Goal: Transaction & Acquisition: Book appointment/travel/reservation

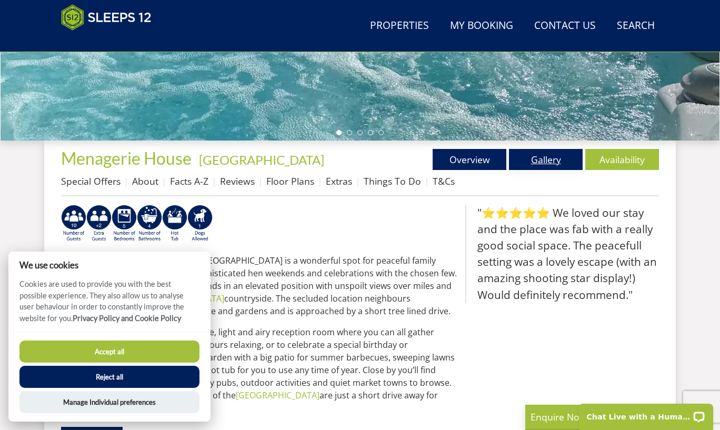
click at [542, 165] on link "Gallery" at bounding box center [546, 159] width 74 height 21
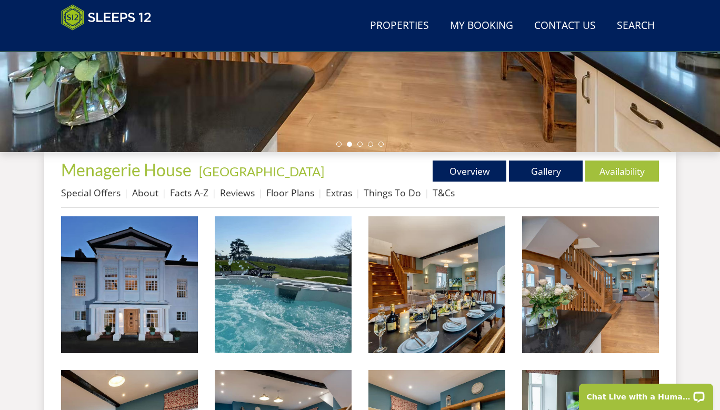
scroll to position [276, 0]
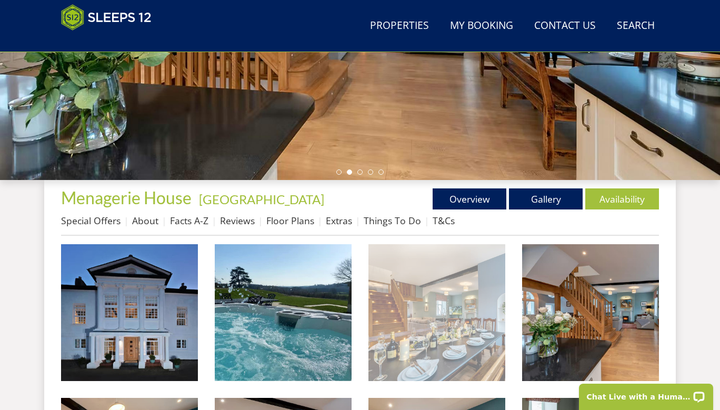
click at [429, 315] on img at bounding box center [436, 312] width 137 height 137
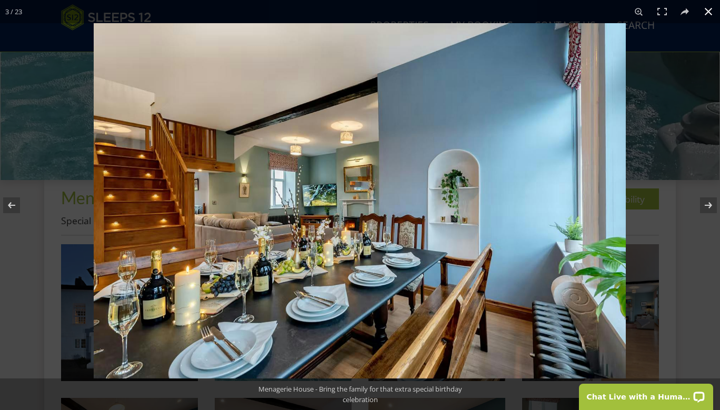
click at [704, 6] on button at bounding box center [707, 11] width 23 height 23
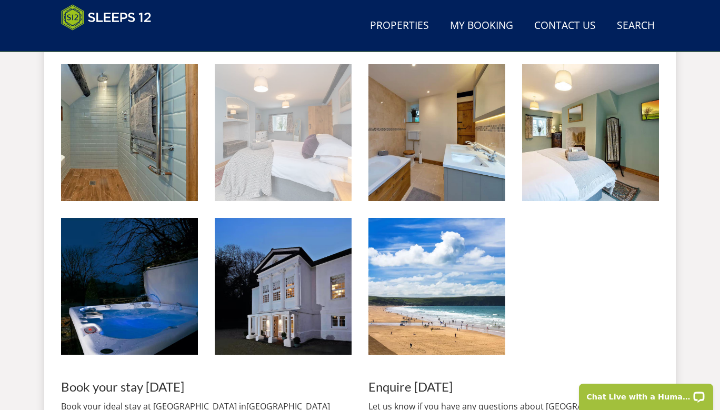
scroll to position [1084, 0]
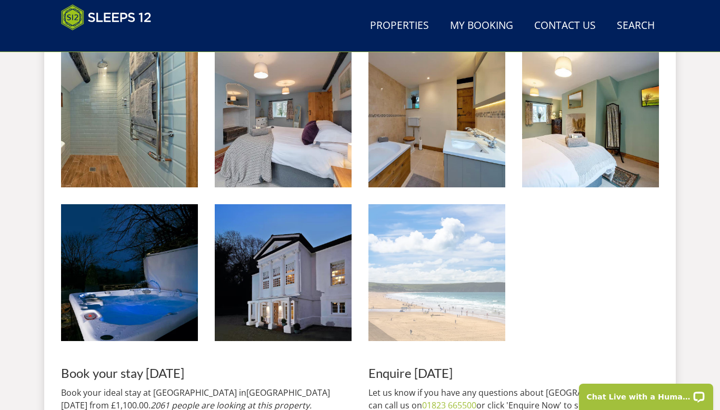
click at [446, 316] on img at bounding box center [436, 272] width 137 height 137
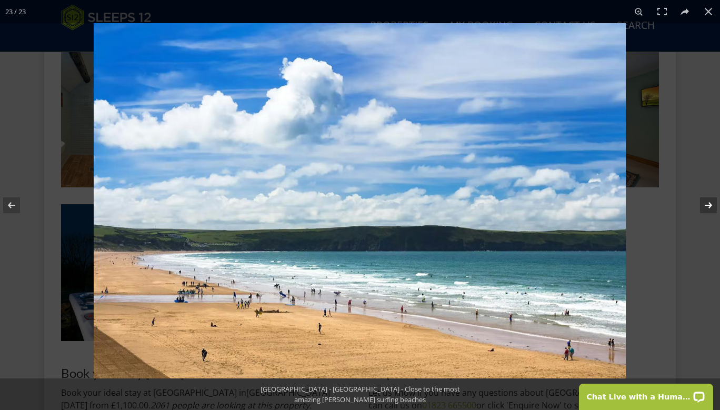
click at [686, 186] on button at bounding box center [701, 205] width 37 height 53
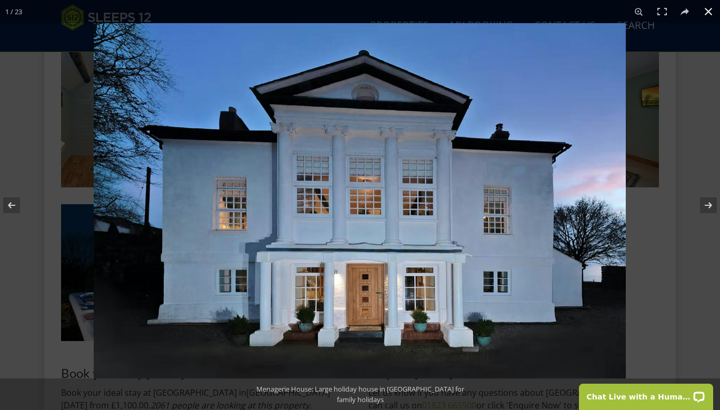
click at [707, 17] on button at bounding box center [707, 11] width 23 height 23
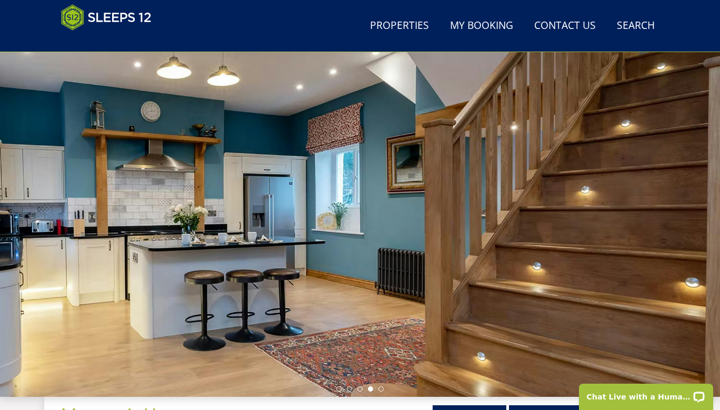
scroll to position [0, 0]
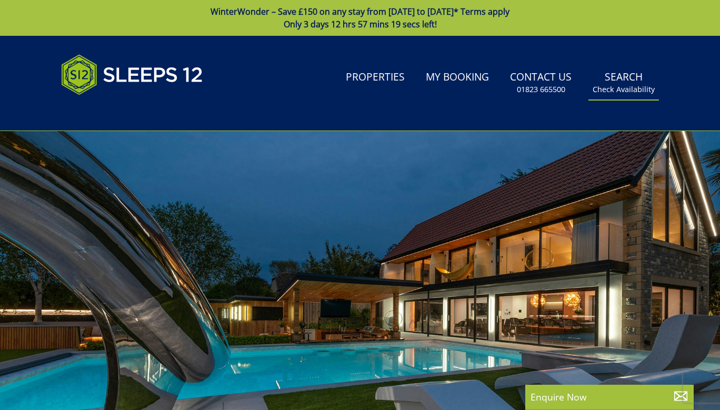
click at [620, 79] on link "Search Check Availability" at bounding box center [623, 83] width 70 height 34
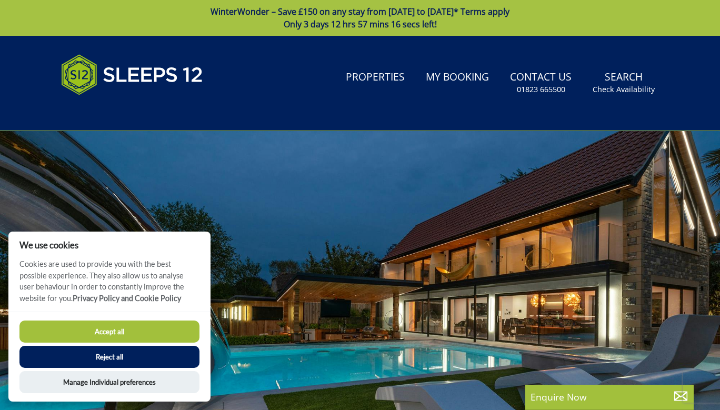
click at [143, 331] on button "Accept all" at bounding box center [109, 331] width 180 height 22
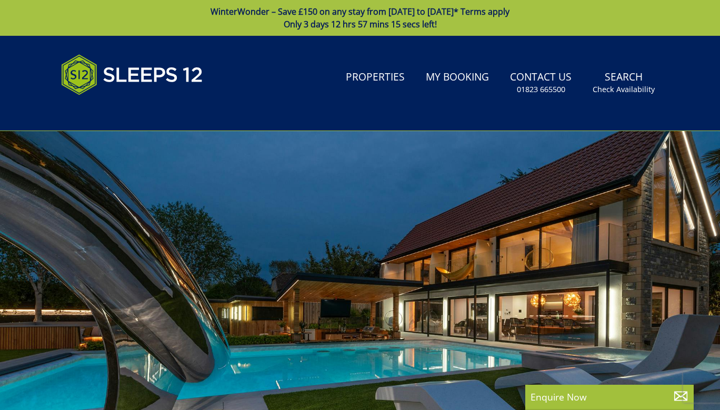
click at [469, 104] on div "Search Menu Properties My Booking Contact Us [PHONE_NUMBER] Search Check Availa…" at bounding box center [359, 82] width 631 height 69
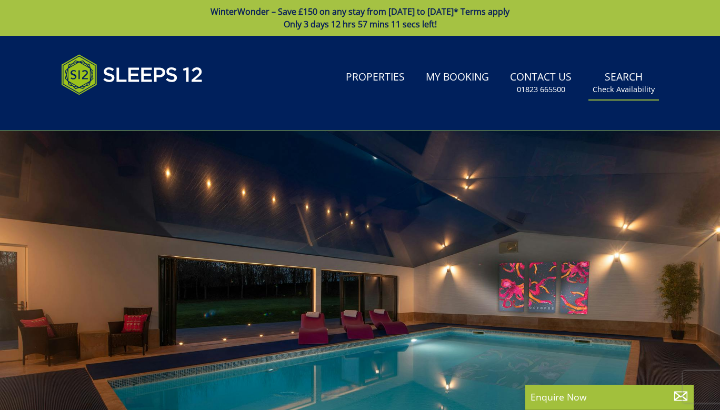
click at [613, 76] on link "Search Check Availability" at bounding box center [623, 83] width 70 height 34
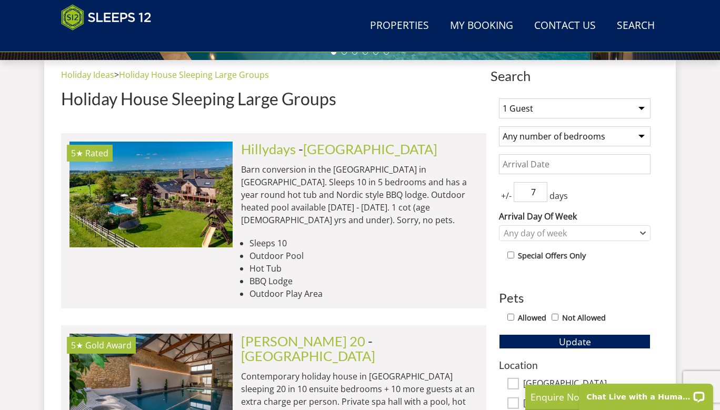
scroll to position [397, 0]
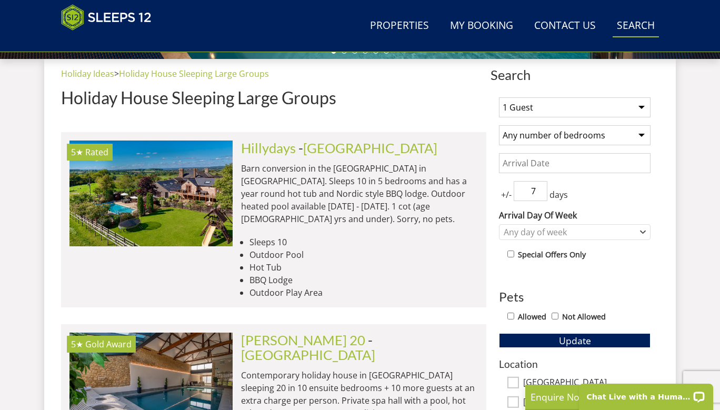
click at [632, 24] on link "Search Check Availability" at bounding box center [635, 26] width 46 height 24
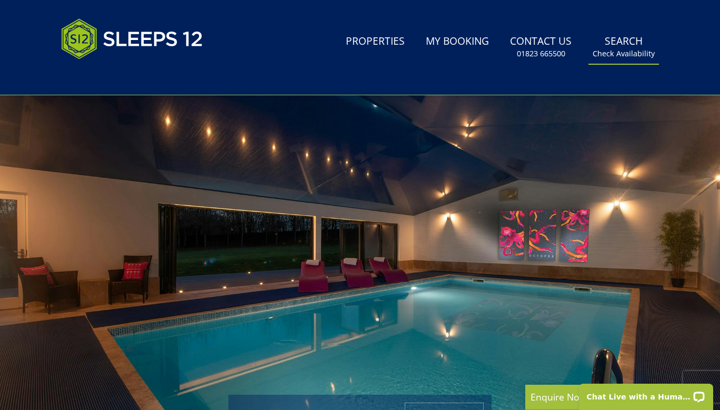
scroll to position [0, 0]
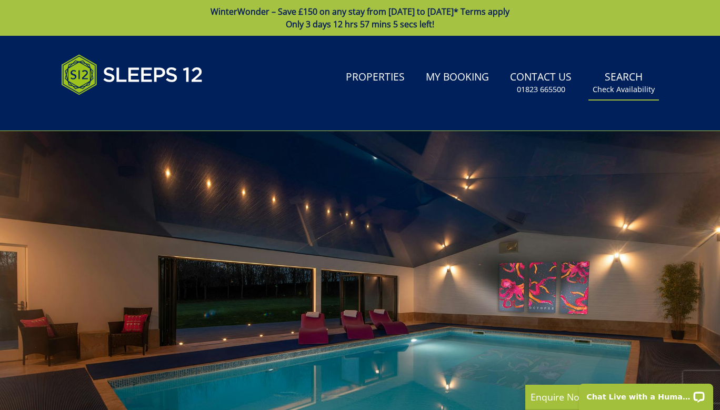
click at [614, 82] on link "Search Check Availability" at bounding box center [623, 83] width 70 height 34
click at [621, 69] on link "Search Check Availability" at bounding box center [623, 83] width 70 height 34
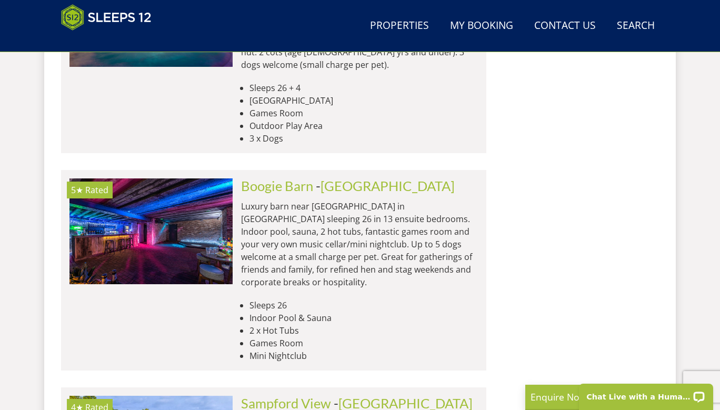
scroll to position [1010, 0]
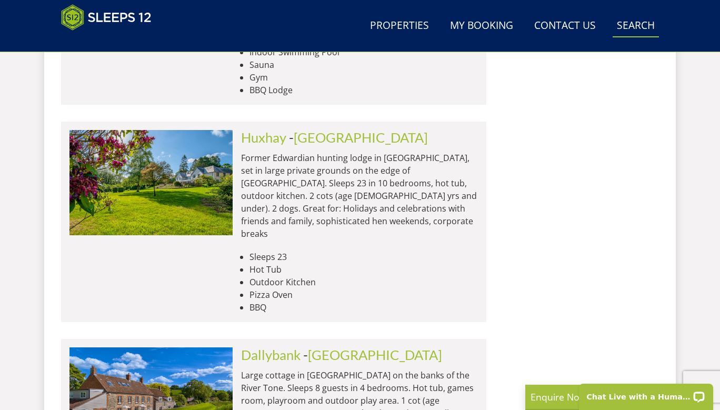
click at [635, 27] on link "Search Check Availability" at bounding box center [635, 26] width 46 height 24
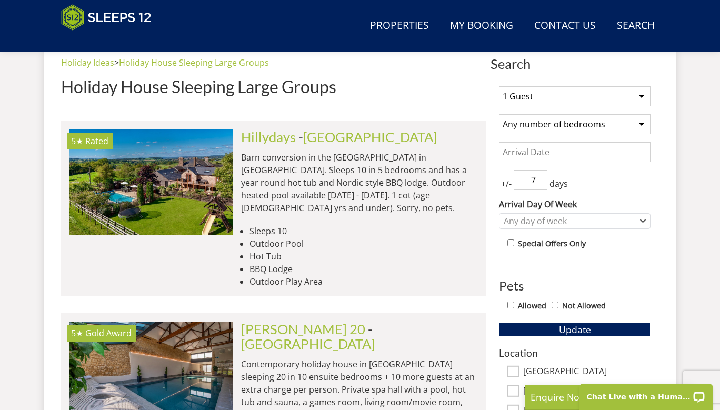
scroll to position [417, 0]
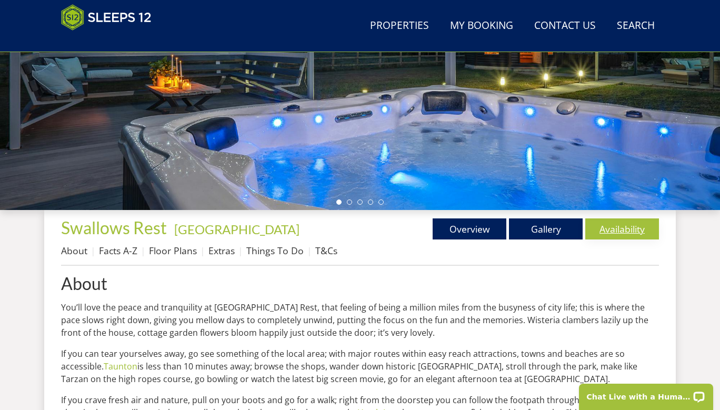
scroll to position [244, 0]
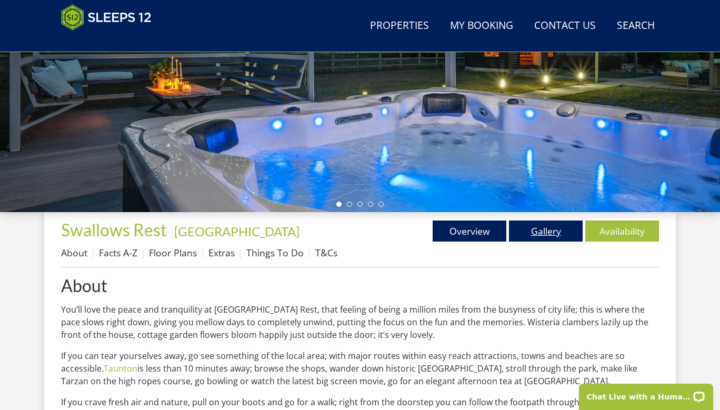
click at [550, 233] on link "Gallery" at bounding box center [546, 230] width 74 height 21
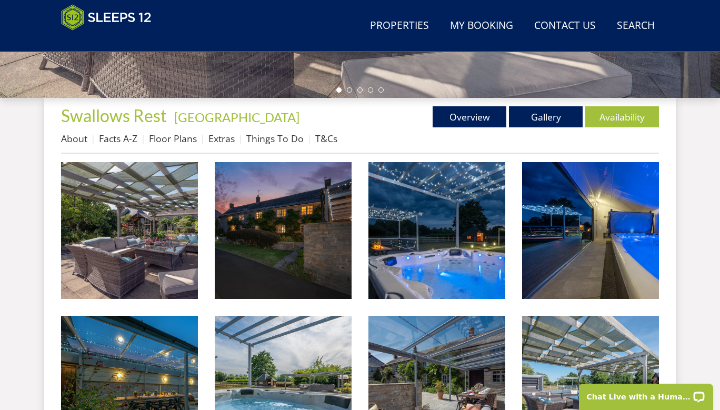
scroll to position [359, 0]
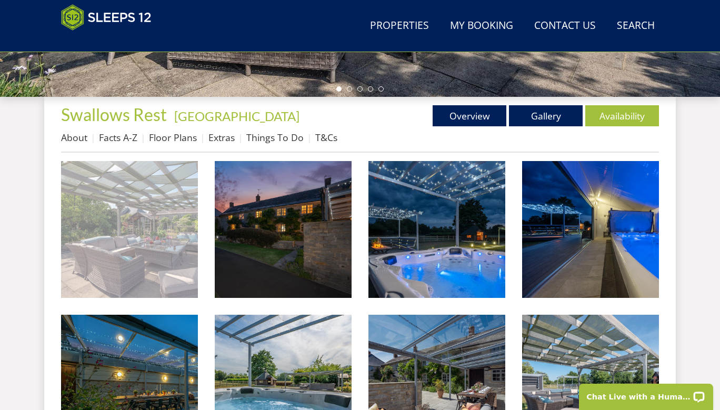
click at [177, 232] on img at bounding box center [129, 229] width 137 height 137
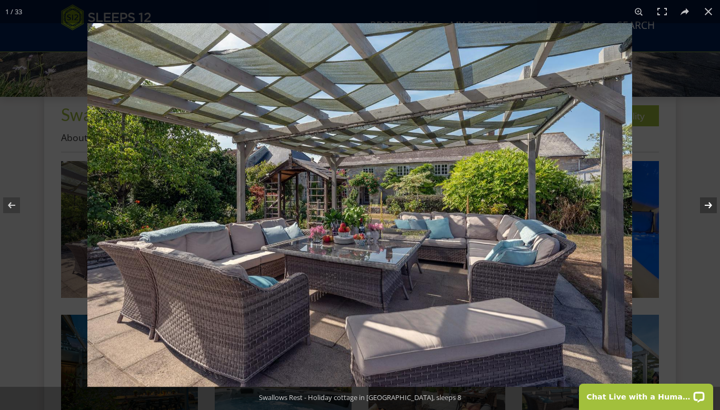
click at [704, 200] on button at bounding box center [701, 205] width 37 height 53
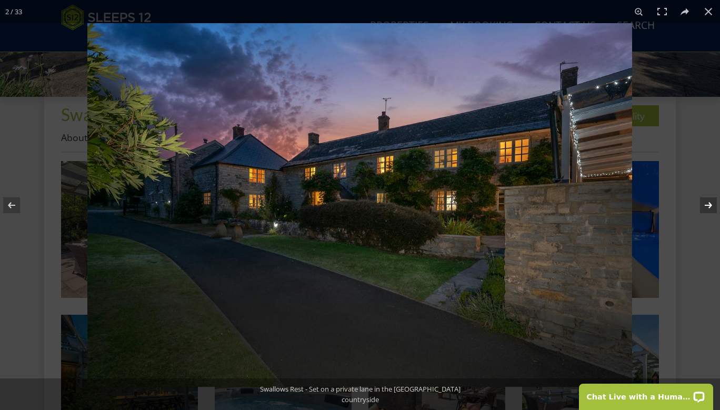
click at [698, 202] on button at bounding box center [701, 205] width 37 height 53
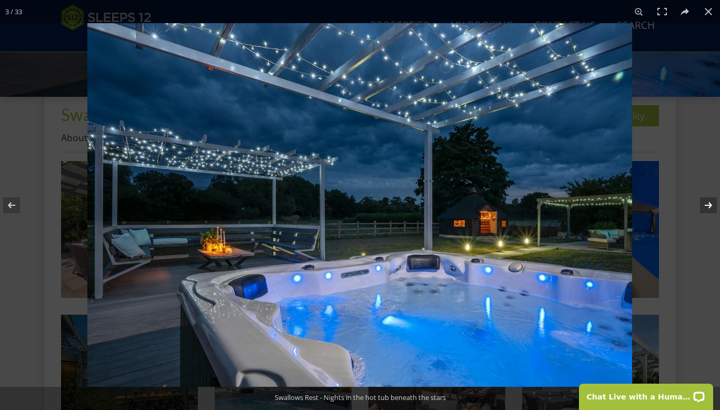
click at [698, 202] on button at bounding box center [701, 205] width 37 height 53
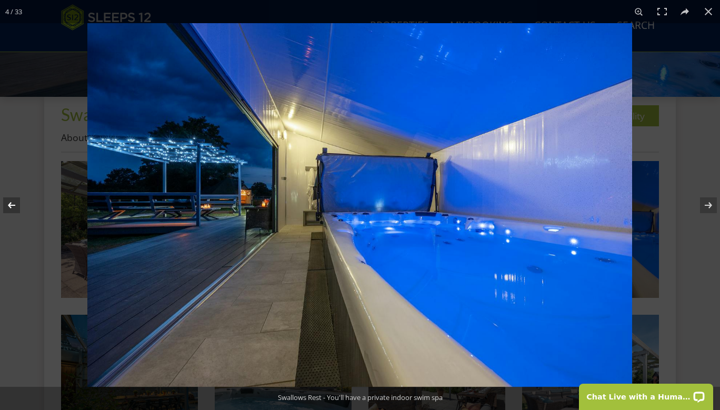
click at [13, 200] on button at bounding box center [18, 205] width 37 height 53
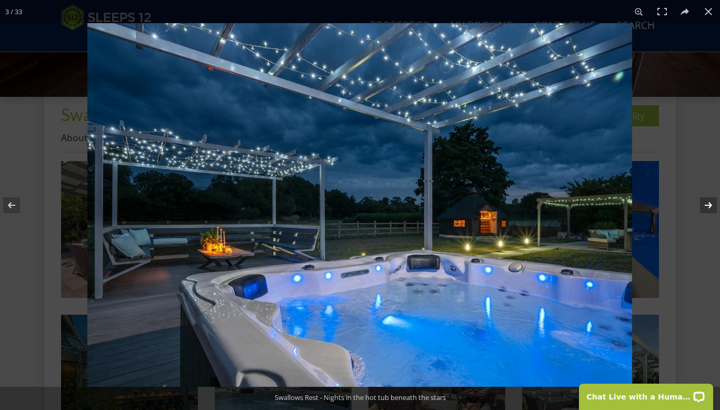
click at [708, 209] on button at bounding box center [701, 205] width 37 height 53
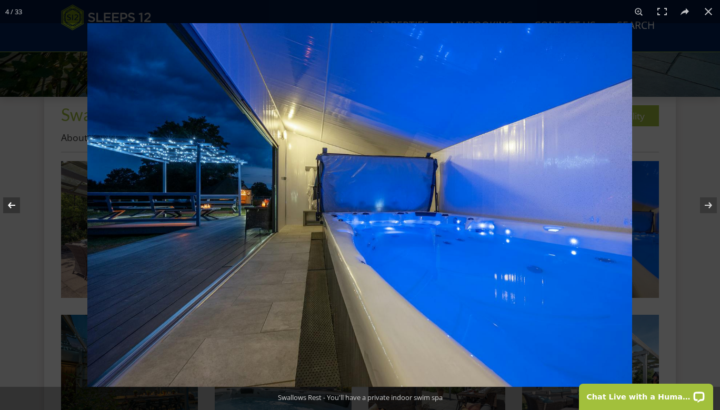
click at [12, 208] on button at bounding box center [18, 205] width 37 height 53
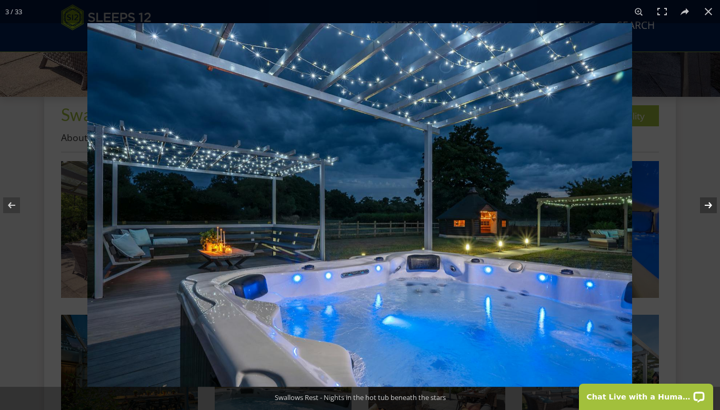
click at [707, 198] on button at bounding box center [701, 205] width 37 height 53
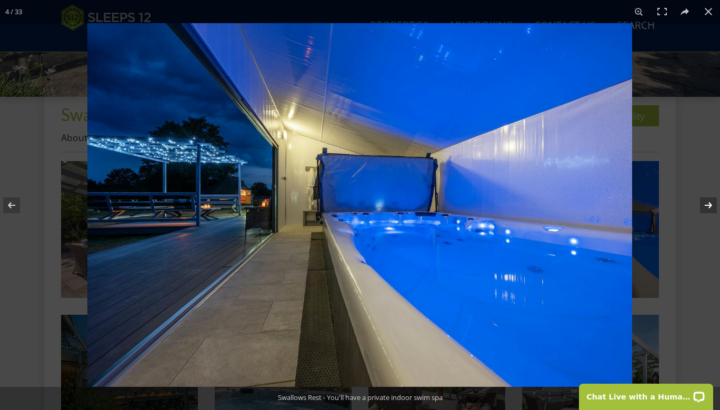
click at [707, 198] on button at bounding box center [701, 205] width 37 height 53
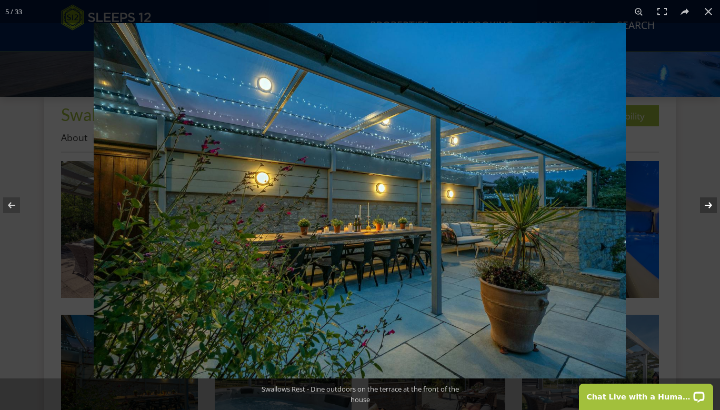
click at [707, 198] on button at bounding box center [701, 205] width 37 height 53
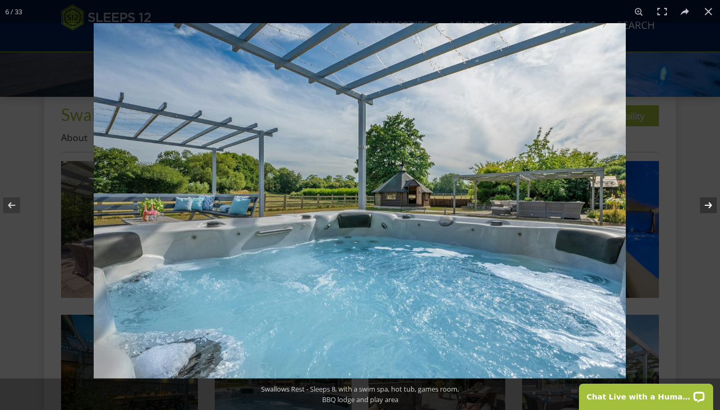
click at [708, 201] on button at bounding box center [701, 205] width 37 height 53
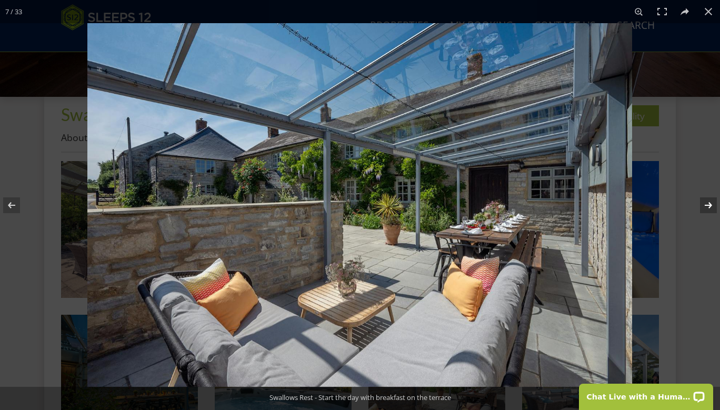
click at [710, 201] on button at bounding box center [701, 205] width 37 height 53
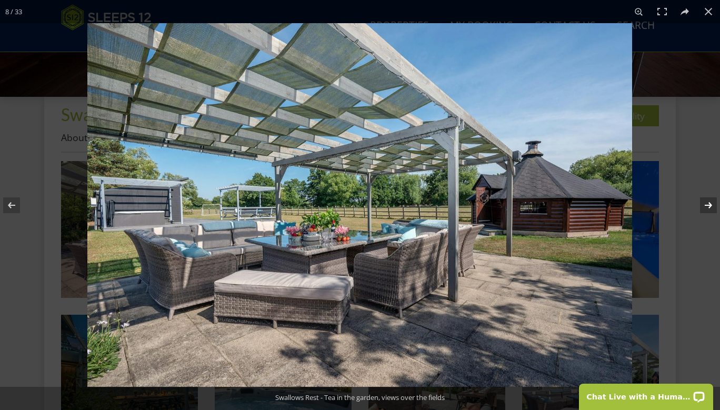
click at [710, 201] on button at bounding box center [701, 205] width 37 height 53
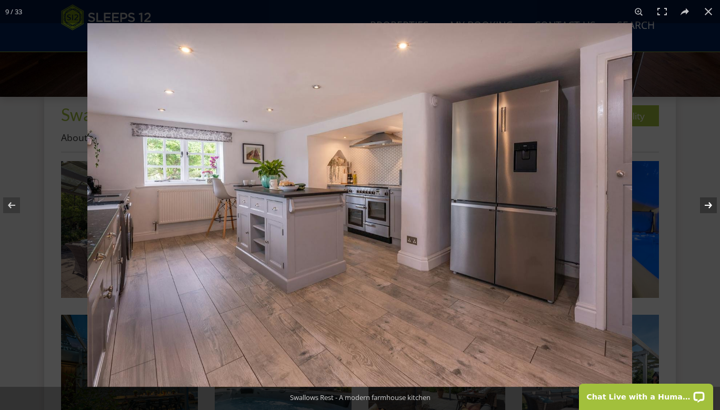
click at [710, 201] on button at bounding box center [701, 205] width 37 height 53
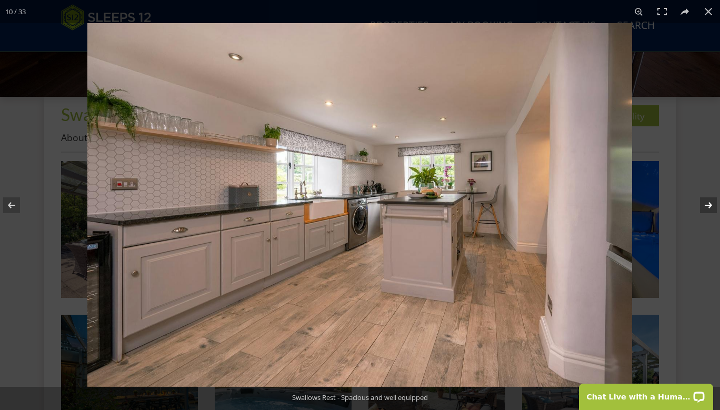
click at [710, 201] on button at bounding box center [701, 205] width 37 height 53
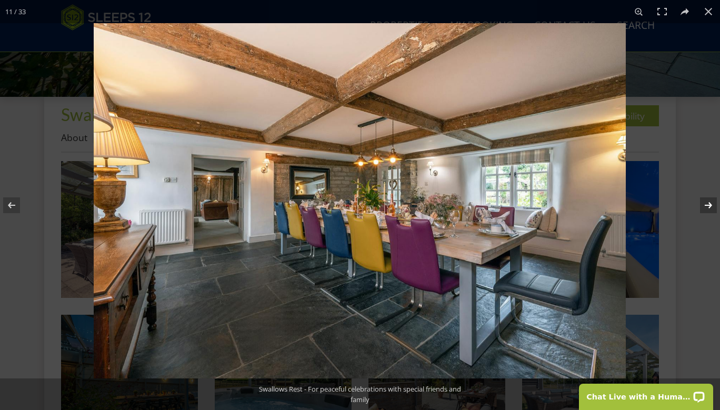
click at [709, 201] on button at bounding box center [701, 205] width 37 height 53
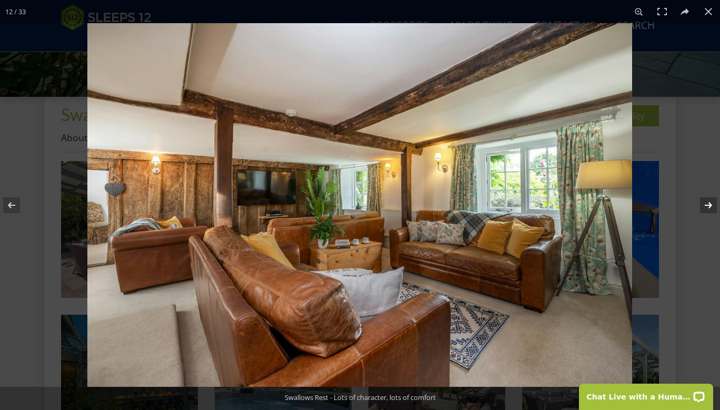
click at [708, 201] on button at bounding box center [701, 205] width 37 height 53
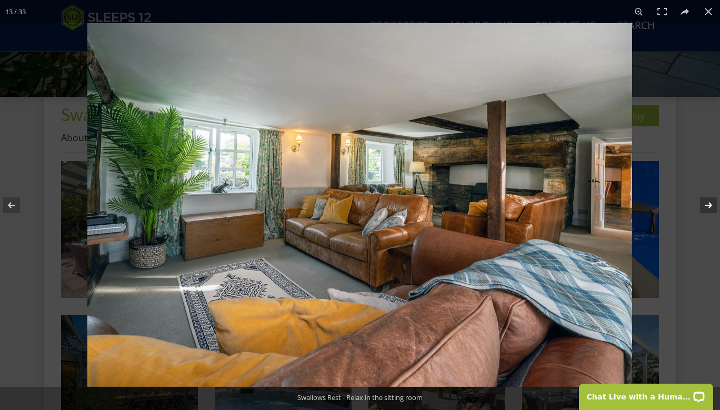
click at [708, 201] on button at bounding box center [701, 205] width 37 height 53
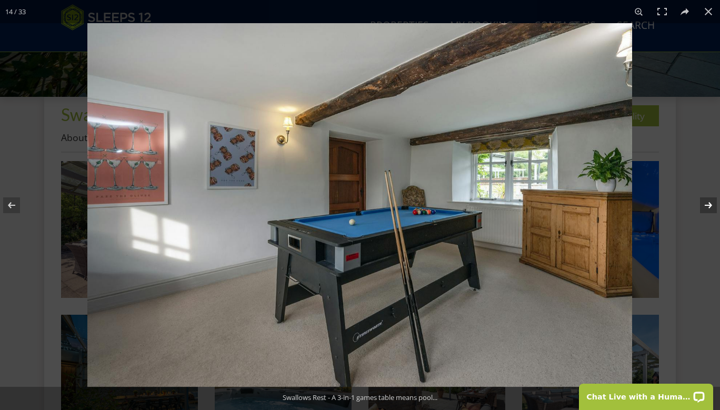
click at [708, 201] on button at bounding box center [701, 205] width 37 height 53
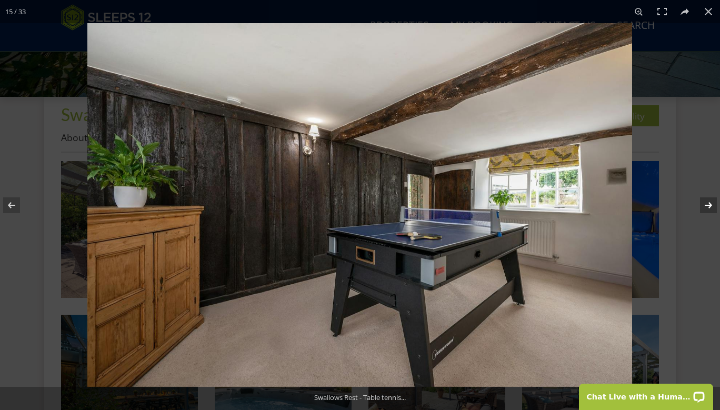
click at [708, 201] on button at bounding box center [701, 205] width 37 height 53
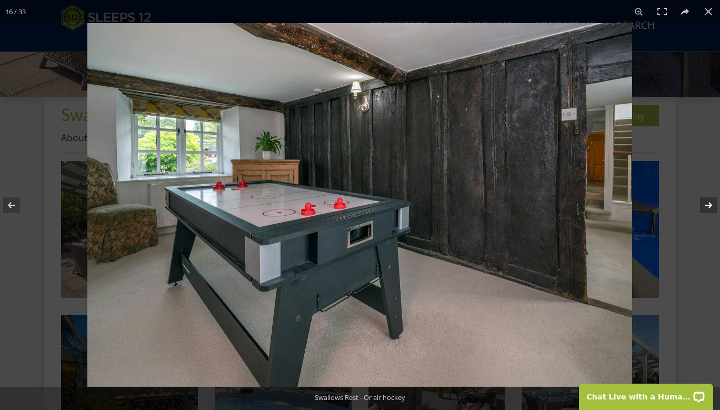
click at [708, 201] on button at bounding box center [701, 205] width 37 height 53
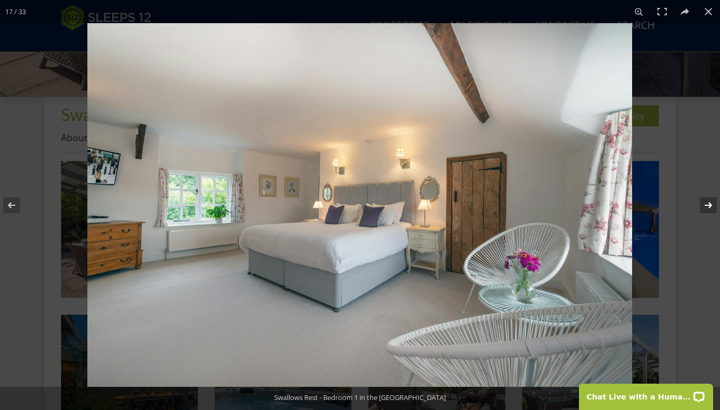
click at [708, 201] on button at bounding box center [701, 205] width 37 height 53
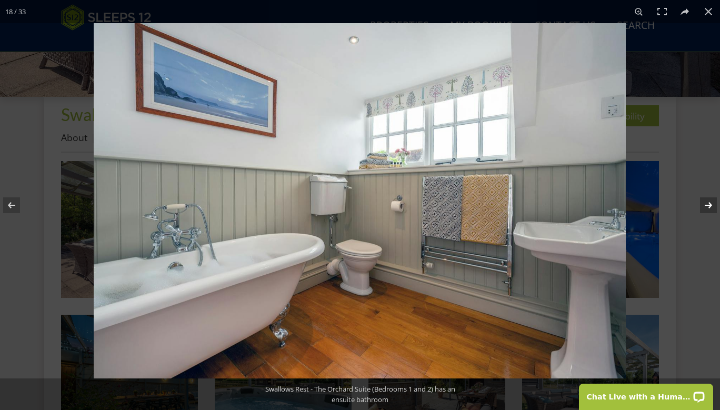
click at [708, 201] on button at bounding box center [701, 205] width 37 height 53
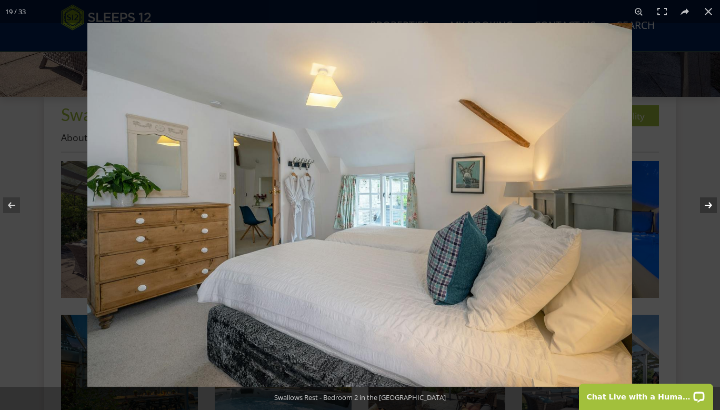
click at [708, 201] on button at bounding box center [701, 205] width 37 height 53
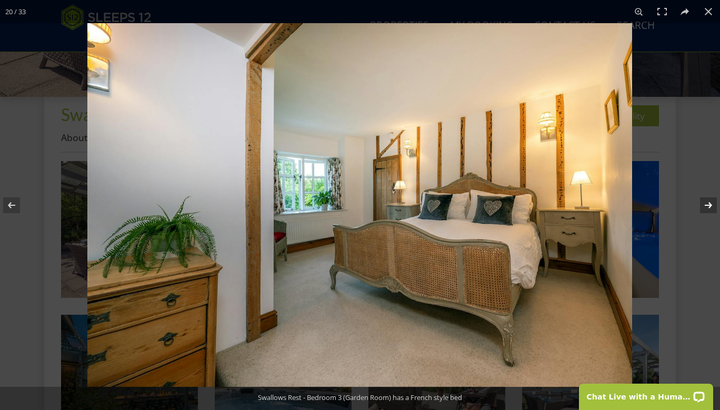
click at [708, 201] on button at bounding box center [701, 205] width 37 height 53
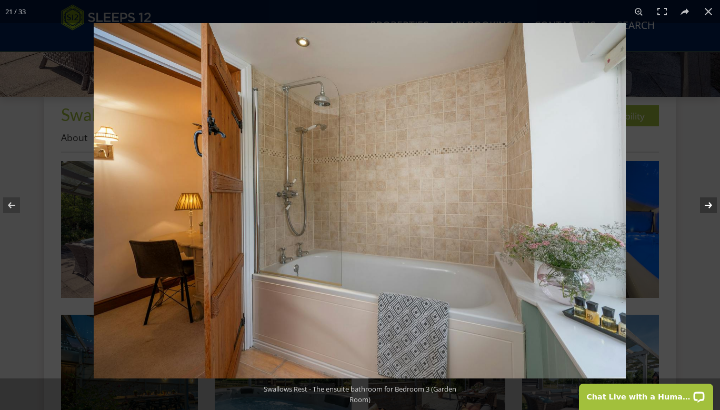
click at [708, 201] on button at bounding box center [701, 205] width 37 height 53
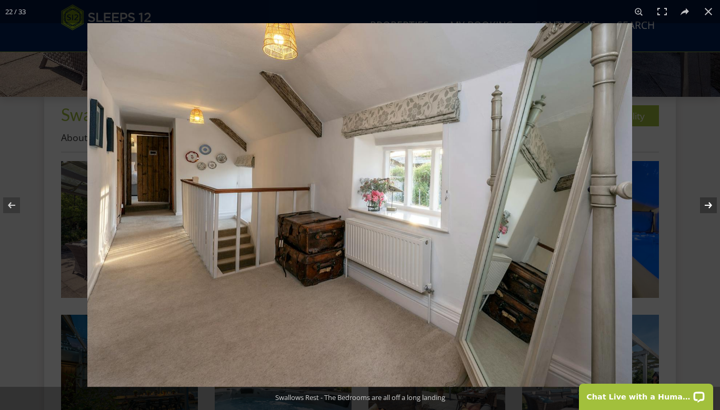
click at [708, 201] on button at bounding box center [701, 205] width 37 height 53
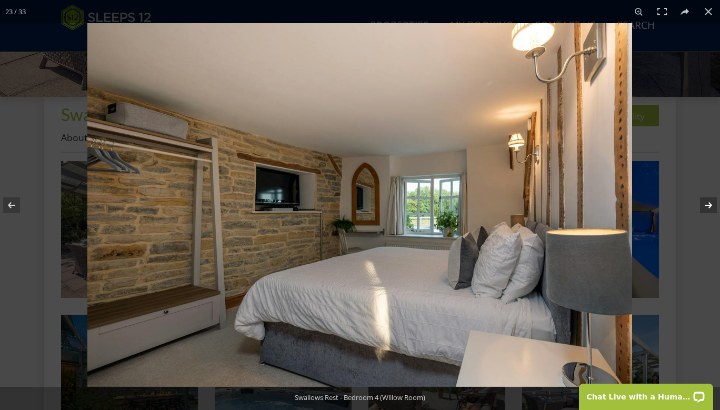
click at [708, 201] on button at bounding box center [701, 205] width 37 height 53
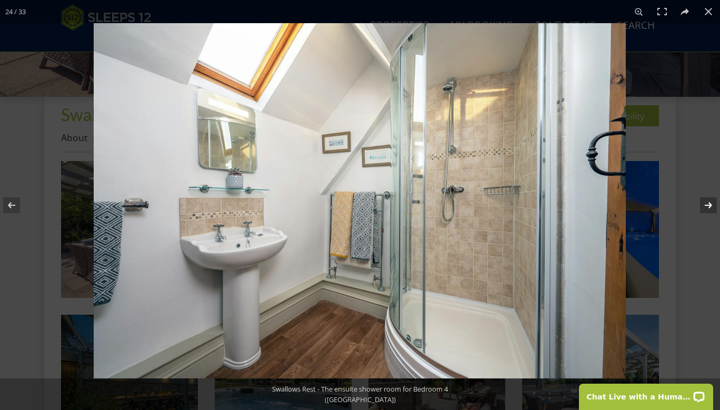
click at [708, 201] on button at bounding box center [701, 205] width 37 height 53
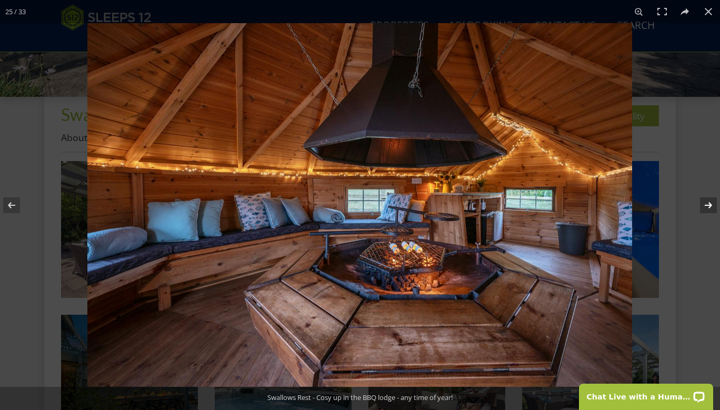
click at [708, 201] on button at bounding box center [701, 205] width 37 height 53
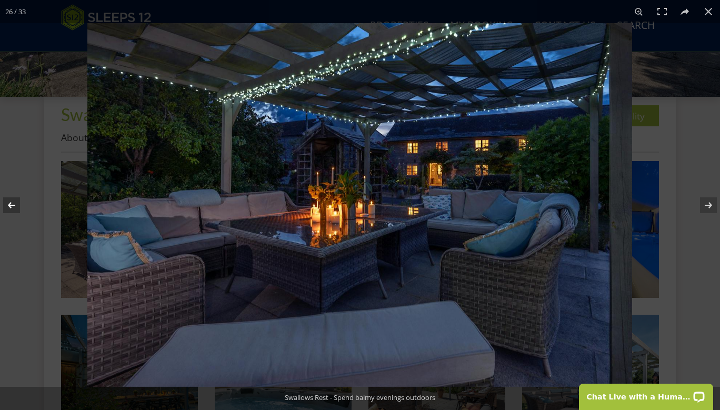
click at [12, 203] on button at bounding box center [18, 205] width 37 height 53
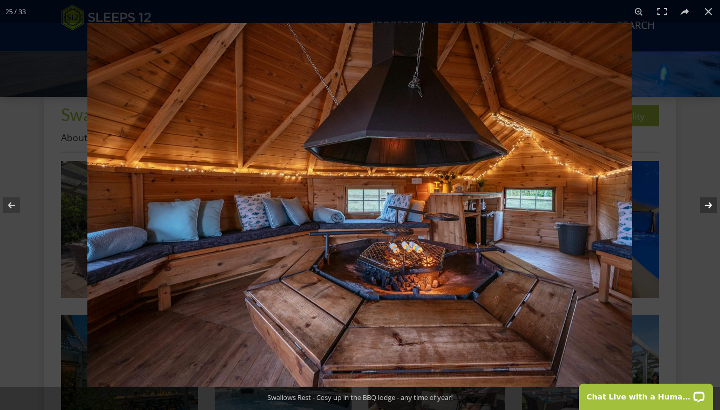
click at [707, 206] on button at bounding box center [701, 205] width 37 height 53
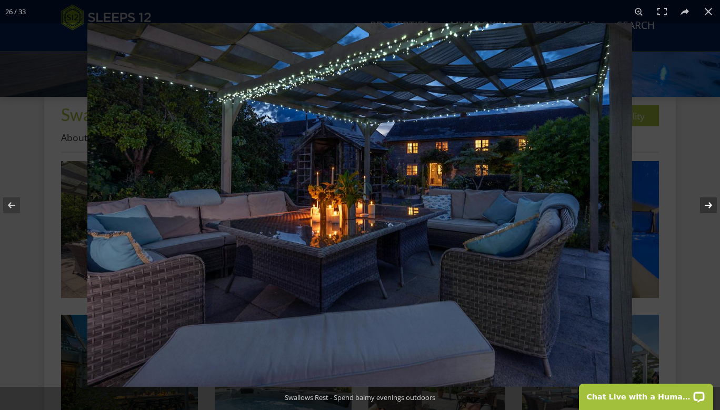
click at [707, 206] on button at bounding box center [701, 205] width 37 height 53
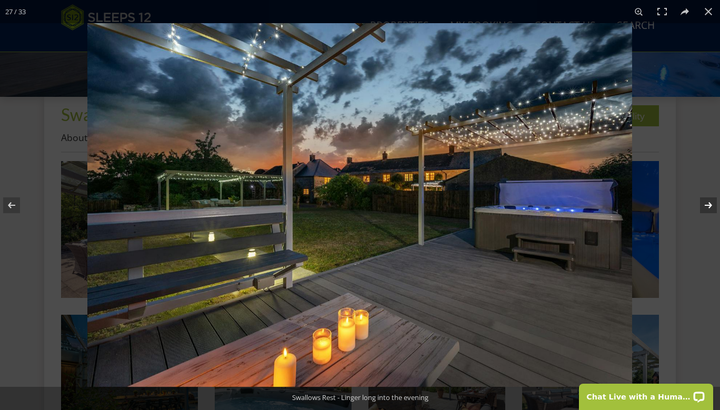
click at [709, 206] on button at bounding box center [701, 205] width 37 height 53
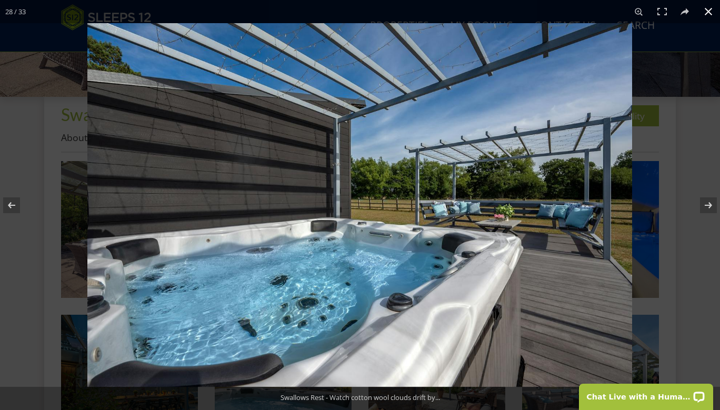
click at [54, 219] on div at bounding box center [360, 205] width 720 height 410
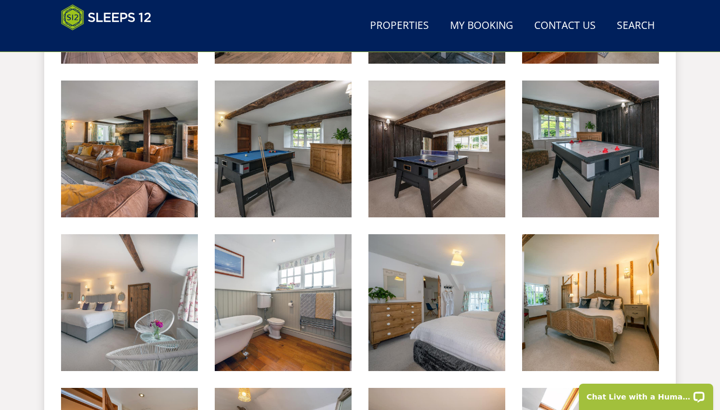
scroll to position [971, 0]
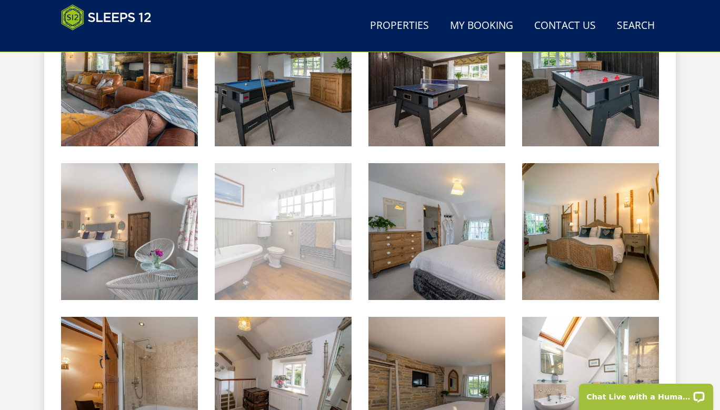
click at [264, 268] on img at bounding box center [283, 231] width 137 height 137
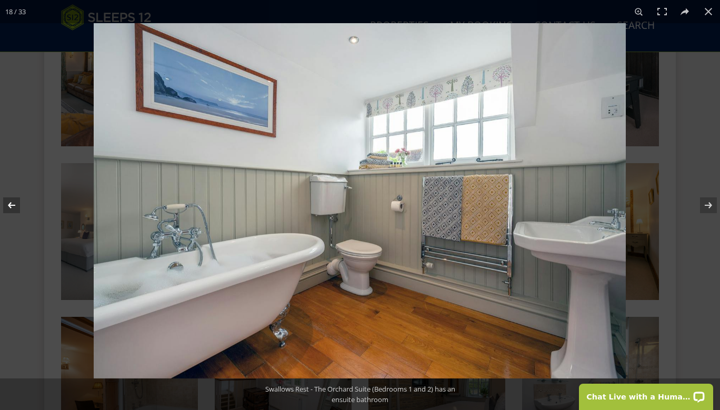
click at [11, 207] on button at bounding box center [18, 205] width 37 height 53
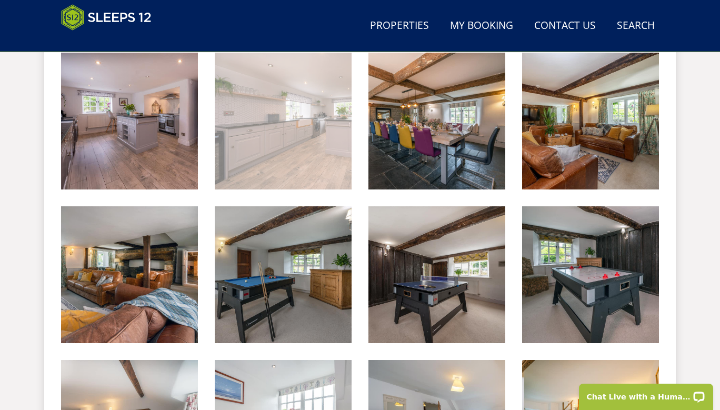
scroll to position [777, 0]
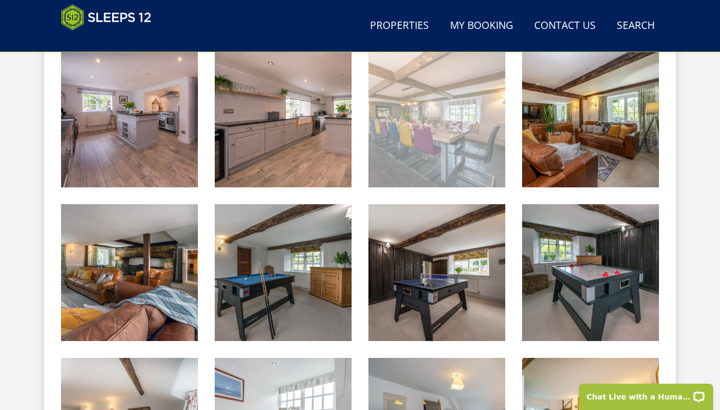
click at [433, 156] on img at bounding box center [436, 118] width 137 height 137
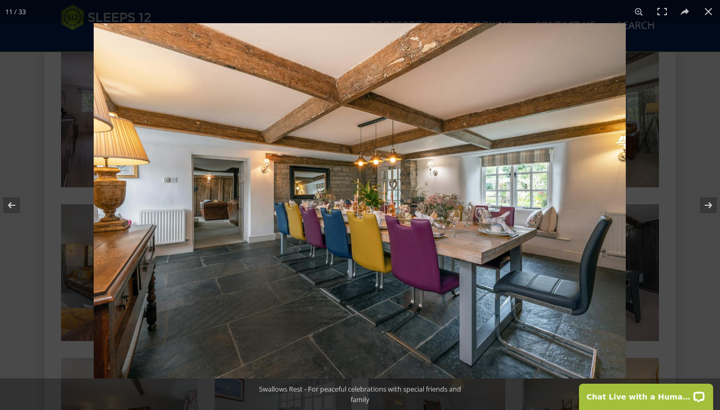
scroll to position [1132, 0]
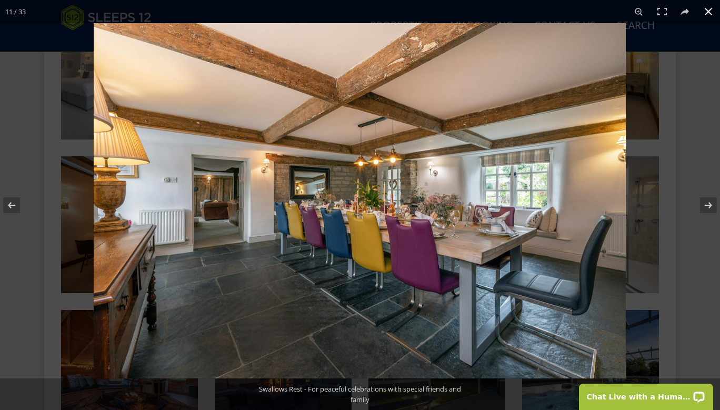
click at [66, 222] on div at bounding box center [360, 205] width 720 height 410
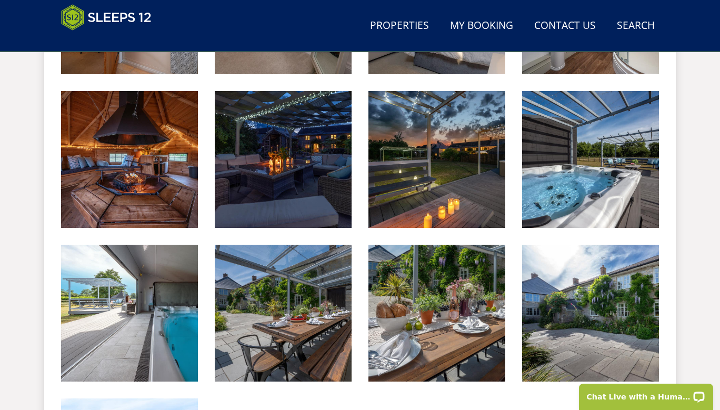
scroll to position [1354, 0]
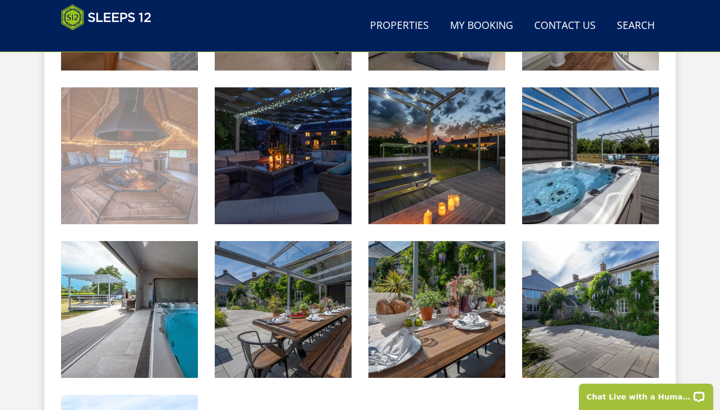
click at [172, 197] on img at bounding box center [129, 155] width 137 height 137
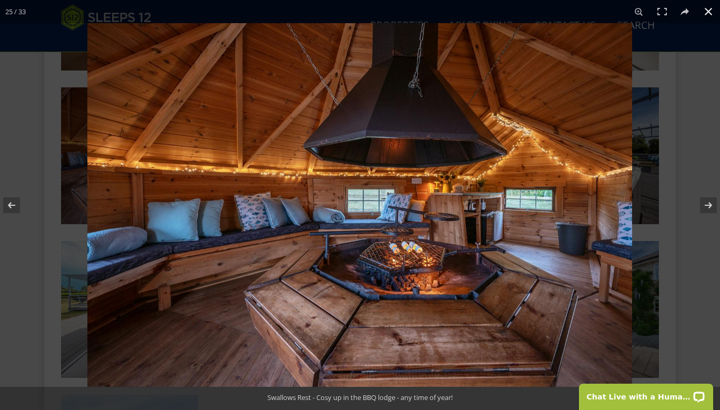
click at [712, 18] on button at bounding box center [707, 11] width 23 height 23
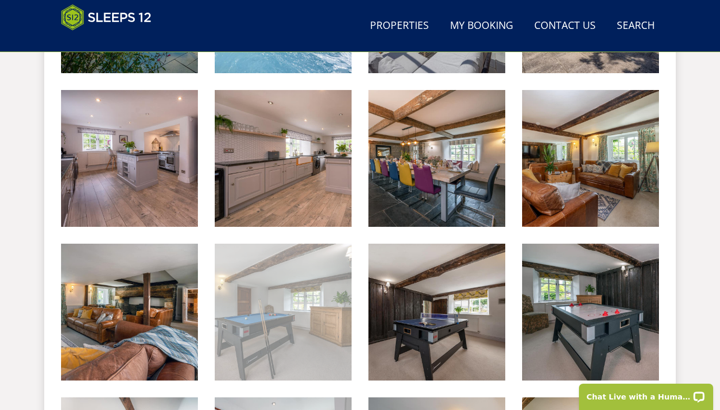
scroll to position [736, 0]
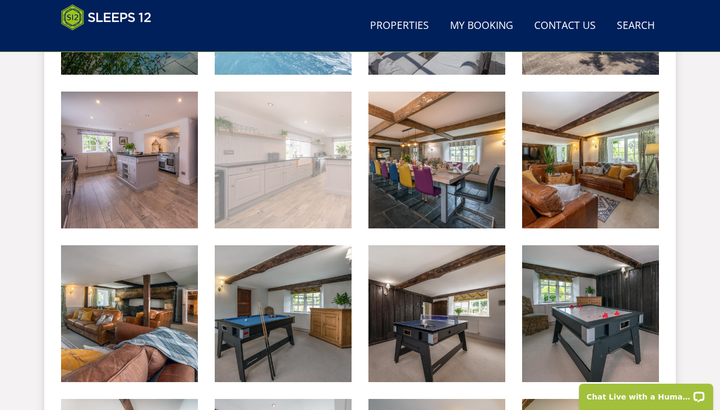
click at [289, 190] on img at bounding box center [283, 160] width 137 height 137
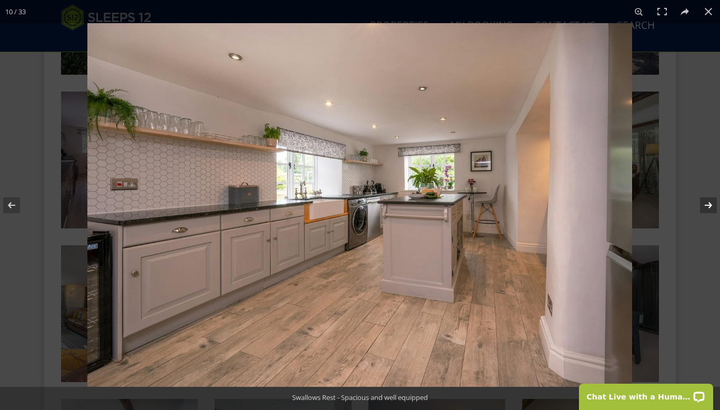
click at [705, 203] on button at bounding box center [701, 205] width 37 height 53
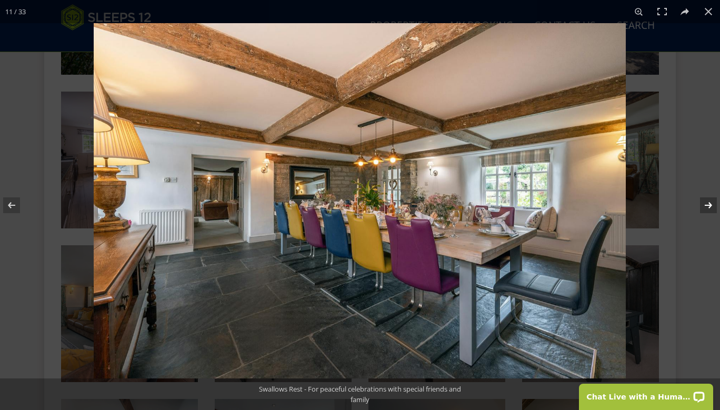
click at [707, 208] on button at bounding box center [701, 205] width 37 height 53
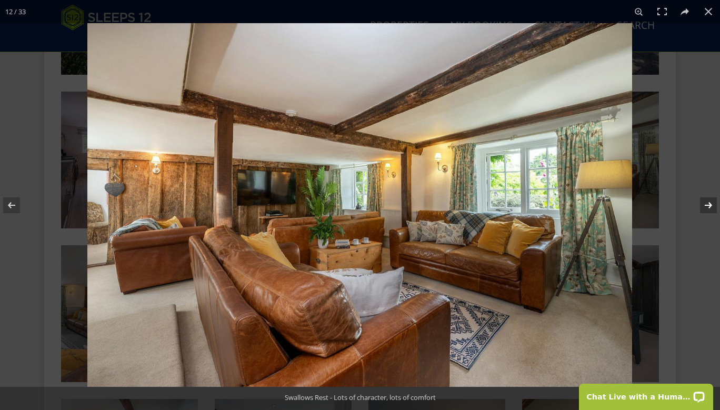
click at [707, 208] on button at bounding box center [701, 205] width 37 height 53
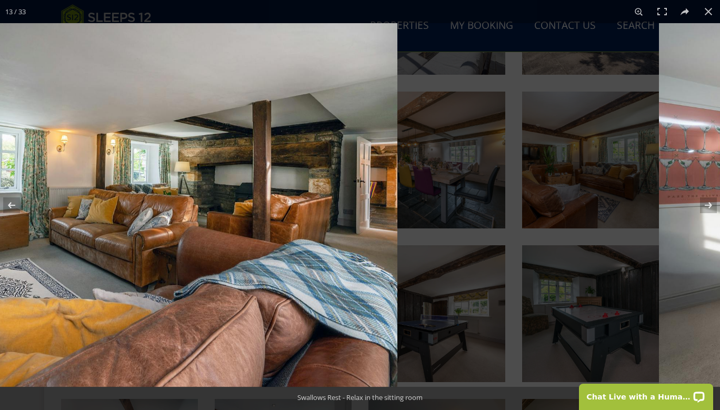
drag, startPoint x: 226, startPoint y: 251, endPoint x: 98, endPoint y: 257, distance: 127.9
click at [108, 252] on img at bounding box center [125, 204] width 544 height 363
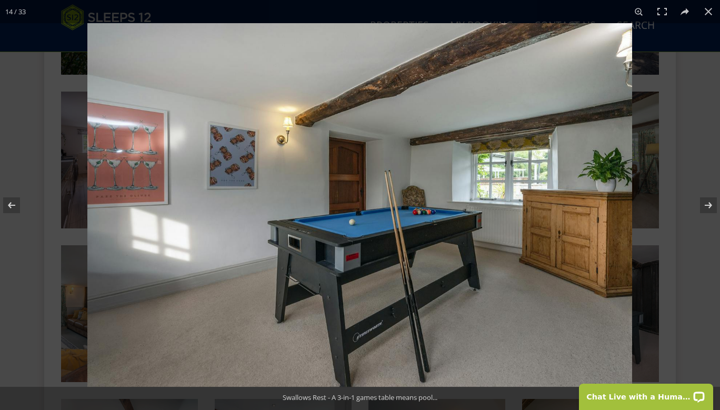
click at [402, 198] on img at bounding box center [359, 204] width 544 height 363
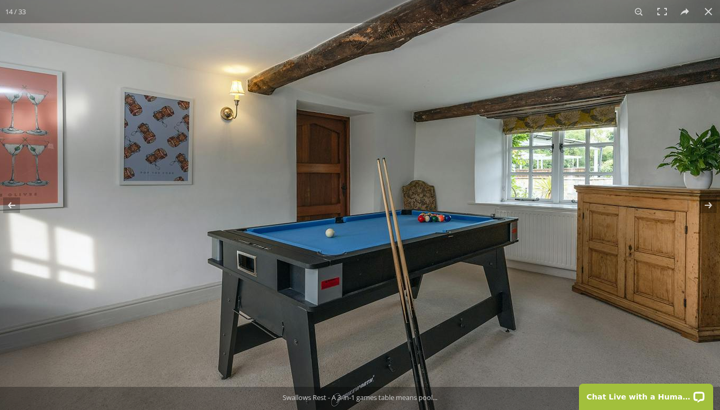
click at [512, 184] on img at bounding box center [340, 208] width 789 height 527
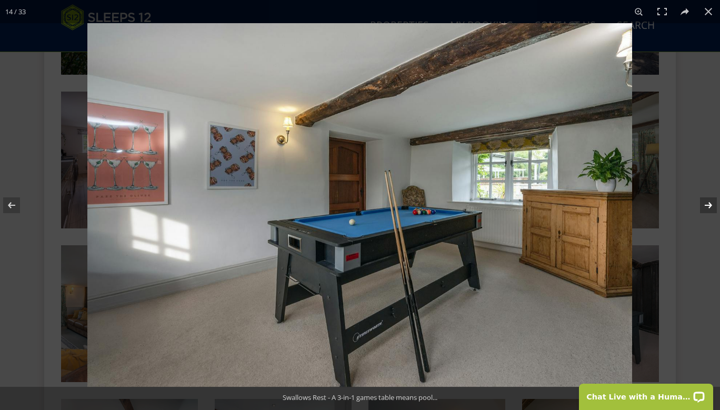
click at [707, 203] on button at bounding box center [701, 205] width 37 height 53
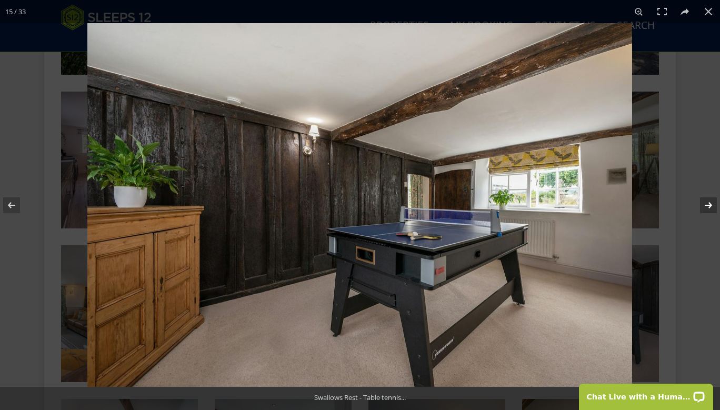
click at [707, 203] on button at bounding box center [701, 205] width 37 height 53
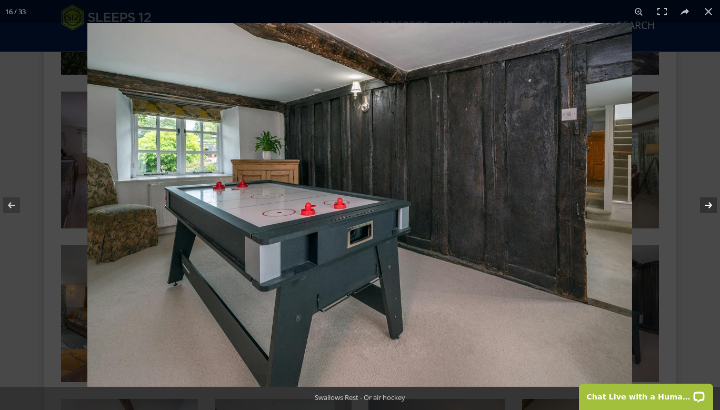
click at [706, 203] on button at bounding box center [701, 205] width 37 height 53
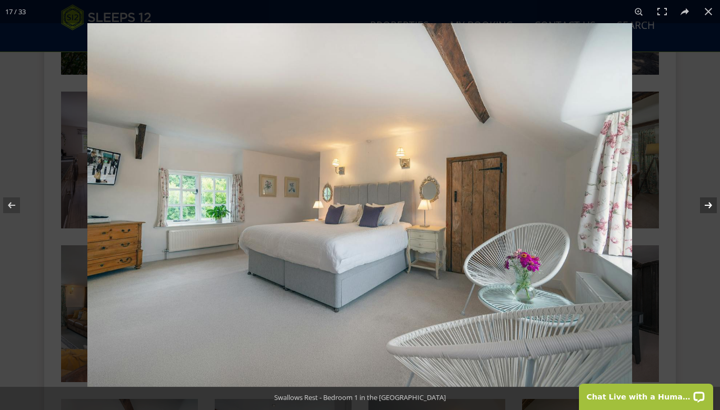
click at [706, 203] on button at bounding box center [701, 205] width 37 height 53
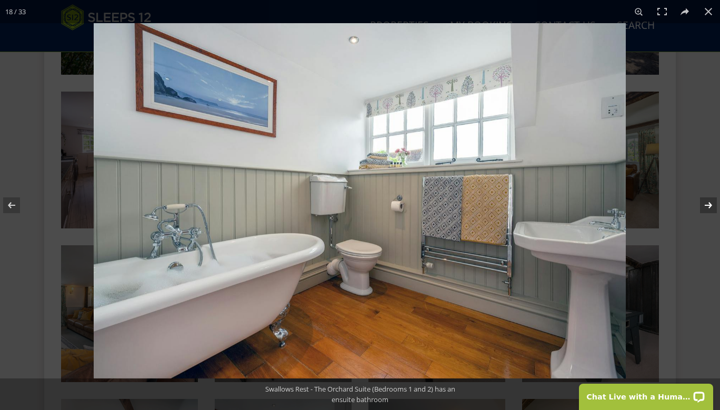
click at [706, 203] on button at bounding box center [701, 205] width 37 height 53
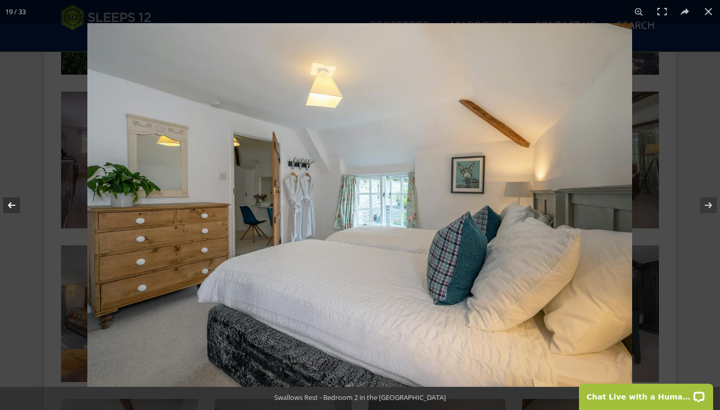
click at [11, 207] on button at bounding box center [18, 205] width 37 height 53
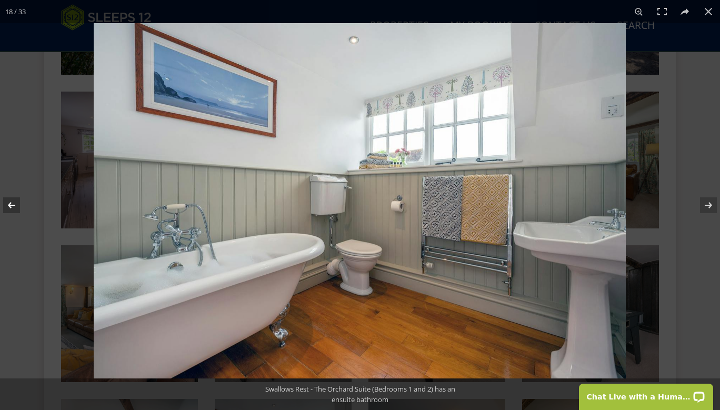
click at [11, 207] on button at bounding box center [18, 205] width 37 height 53
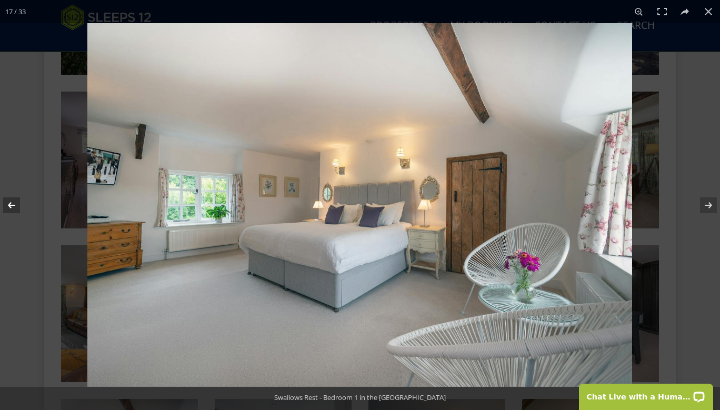
click at [11, 207] on button at bounding box center [18, 205] width 37 height 53
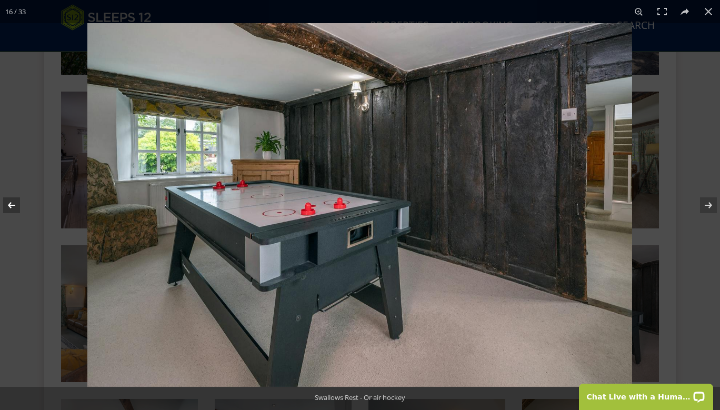
click at [11, 207] on button at bounding box center [18, 205] width 37 height 53
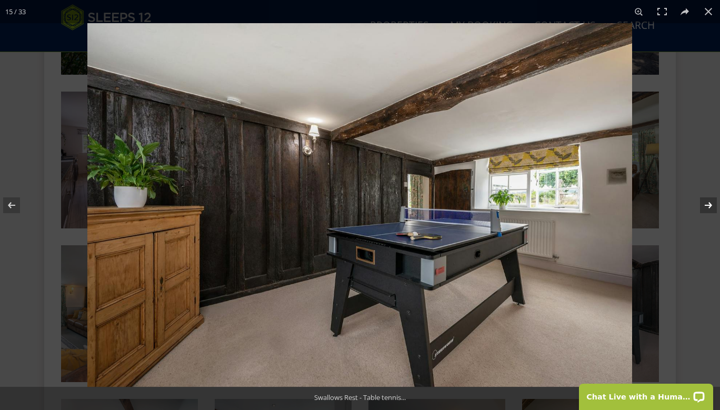
click at [698, 205] on button at bounding box center [701, 205] width 37 height 53
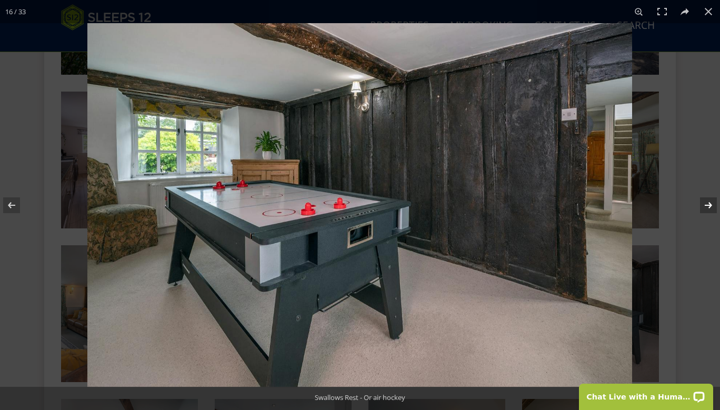
click at [698, 205] on button at bounding box center [701, 205] width 37 height 53
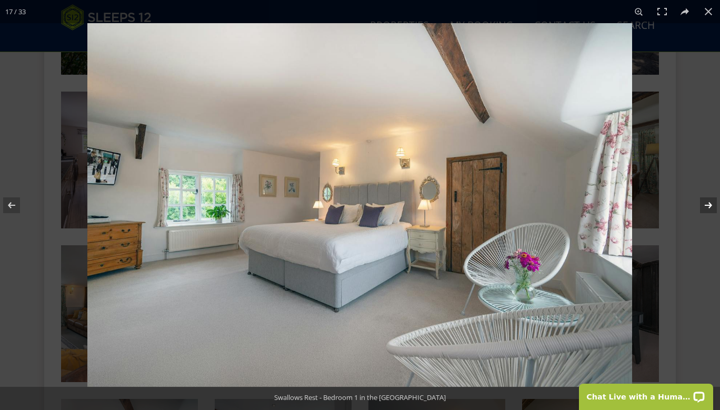
click at [698, 205] on button at bounding box center [701, 205] width 37 height 53
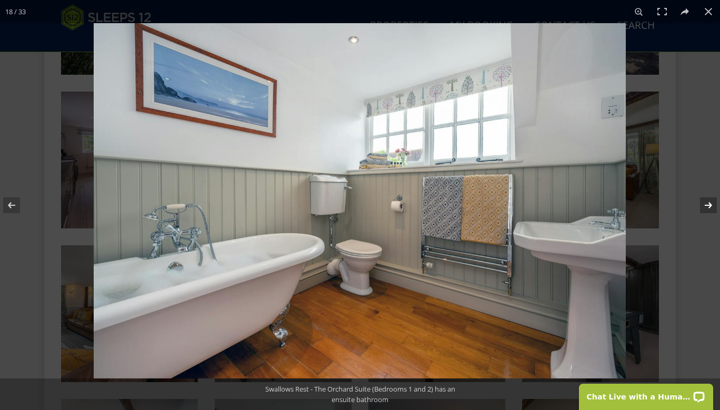
click at [698, 205] on button at bounding box center [701, 205] width 37 height 53
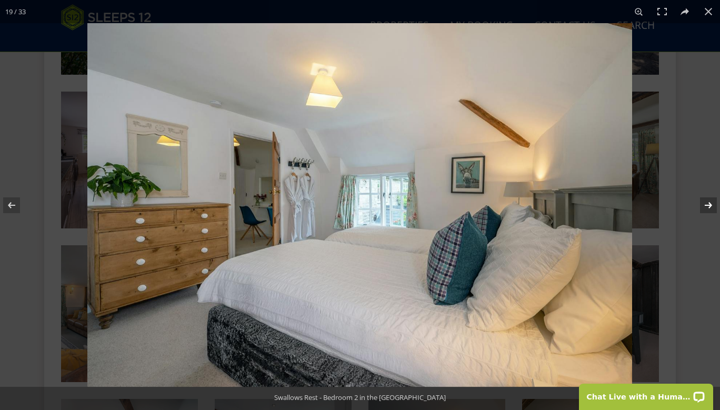
click at [705, 200] on button at bounding box center [701, 205] width 37 height 53
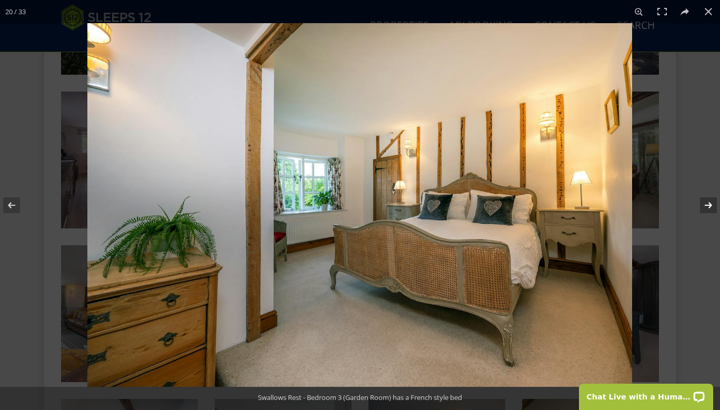
click at [705, 200] on button at bounding box center [701, 205] width 37 height 53
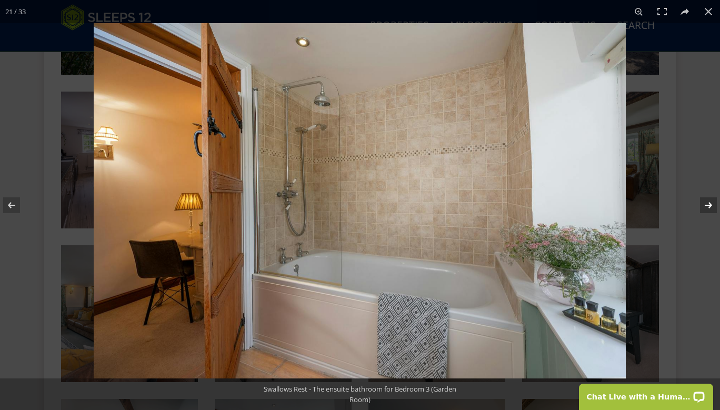
click at [705, 200] on button at bounding box center [701, 205] width 37 height 53
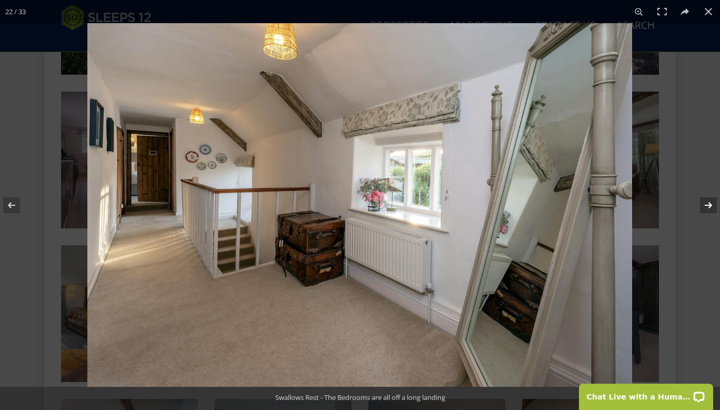
click at [705, 200] on button at bounding box center [701, 205] width 37 height 53
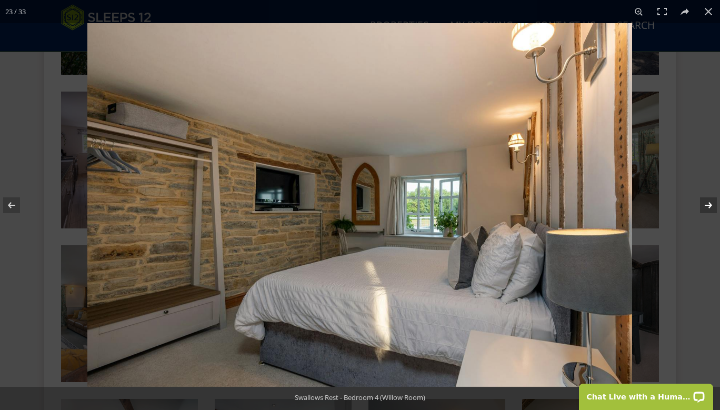
click at [705, 200] on button at bounding box center [701, 205] width 37 height 53
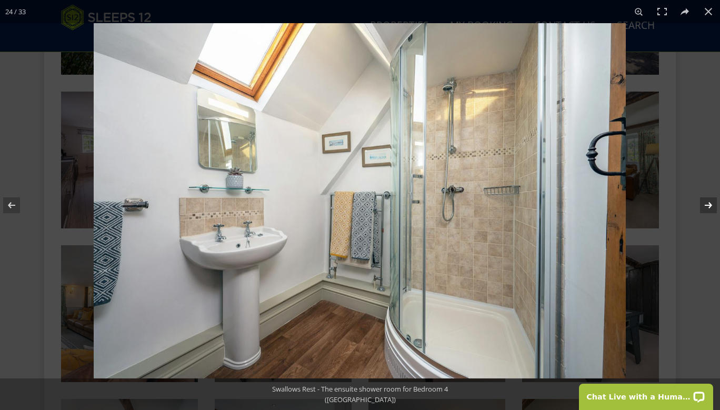
click at [705, 200] on button at bounding box center [701, 205] width 37 height 53
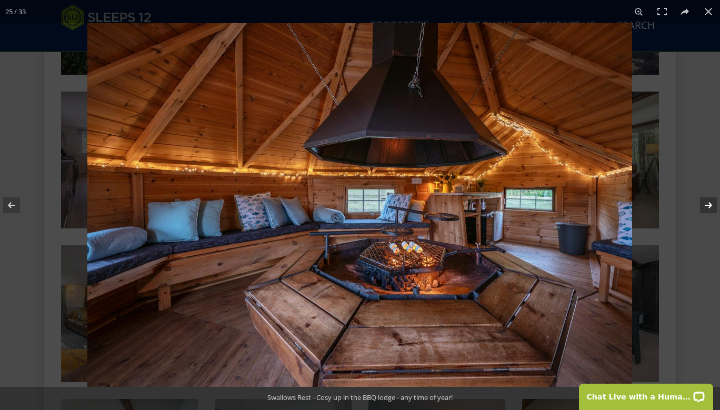
click at [710, 204] on button at bounding box center [701, 205] width 37 height 53
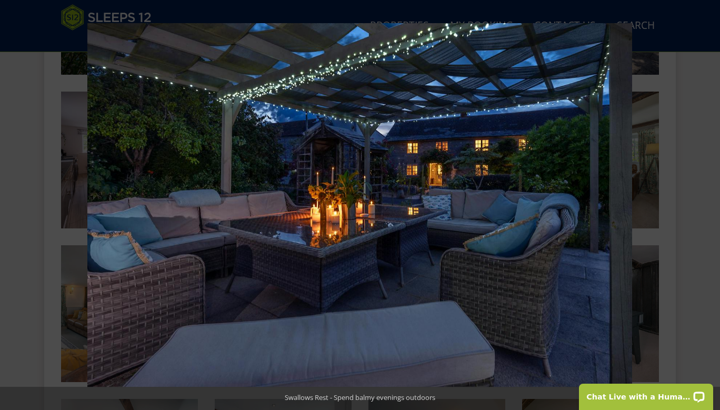
click at [710, 204] on button at bounding box center [701, 205] width 37 height 53
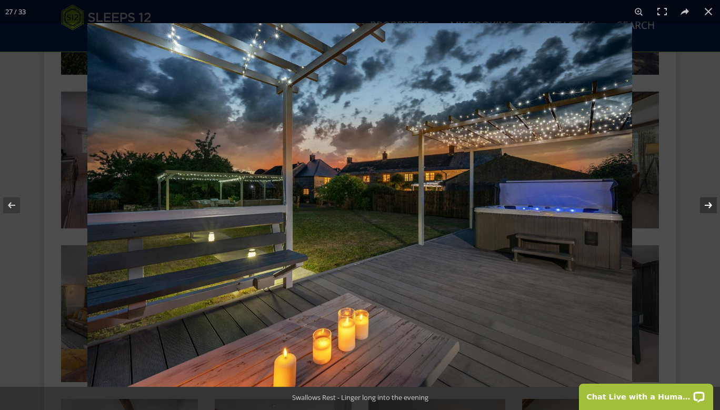
click at [707, 205] on button at bounding box center [701, 205] width 37 height 53
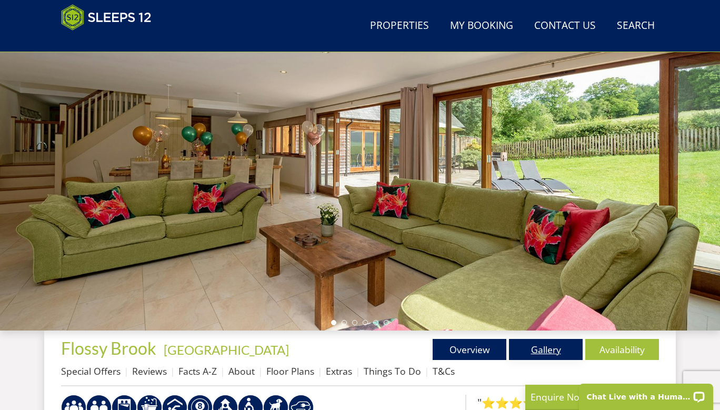
click at [541, 351] on link "Gallery" at bounding box center [546, 349] width 74 height 21
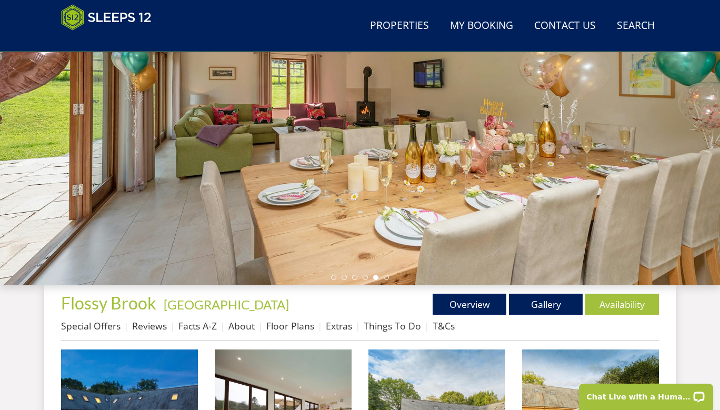
scroll to position [231, 0]
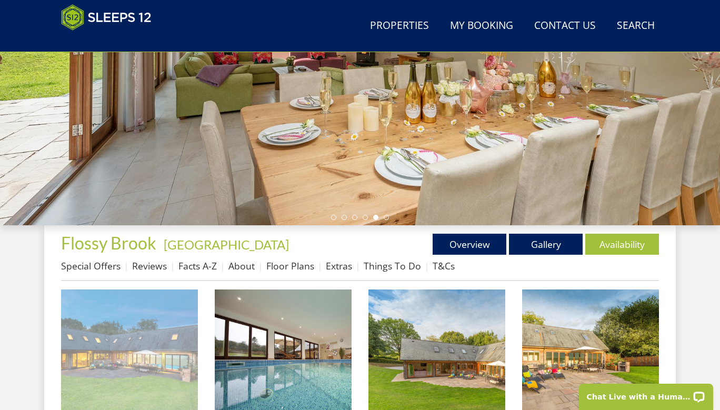
click at [132, 301] on img at bounding box center [129, 357] width 137 height 137
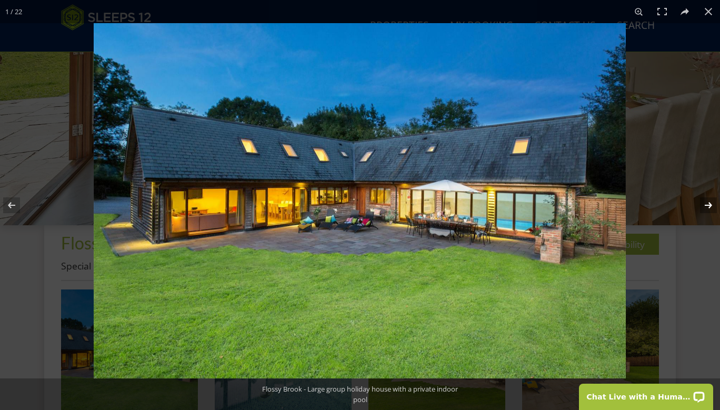
click at [707, 198] on button at bounding box center [701, 205] width 37 height 53
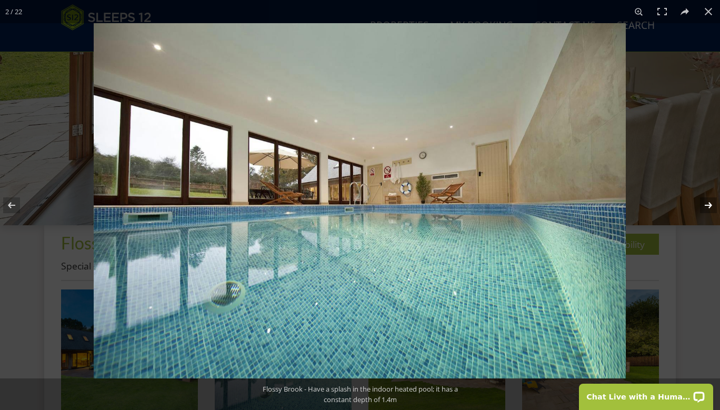
click at [707, 198] on button at bounding box center [701, 205] width 37 height 53
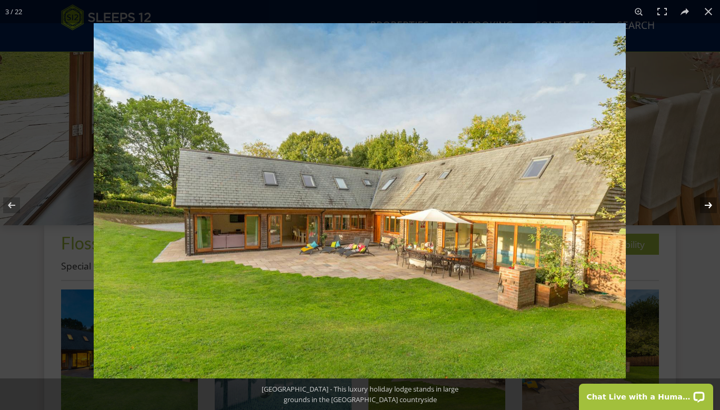
click at [707, 198] on button at bounding box center [701, 205] width 37 height 53
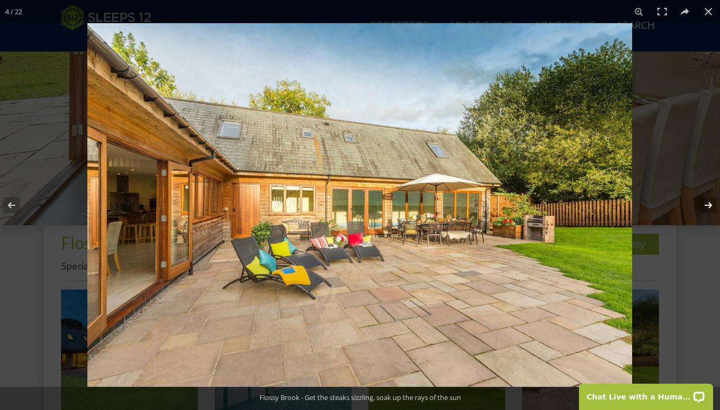
click at [707, 198] on button at bounding box center [701, 205] width 37 height 53
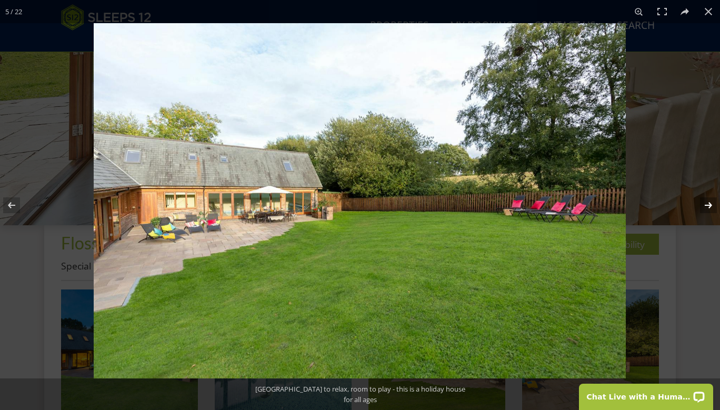
click at [706, 198] on button at bounding box center [701, 205] width 37 height 53
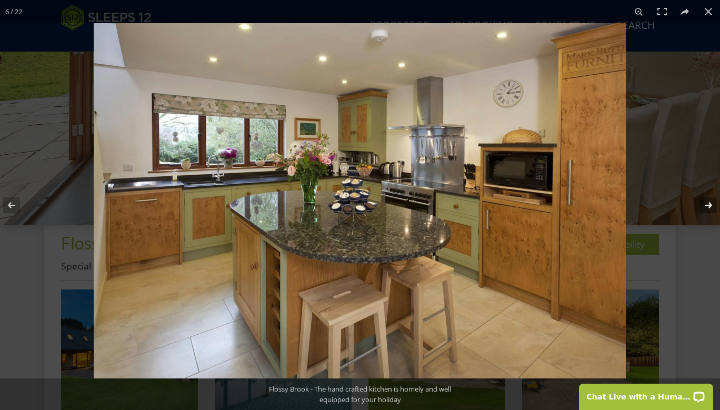
click at [706, 198] on button at bounding box center [701, 205] width 37 height 53
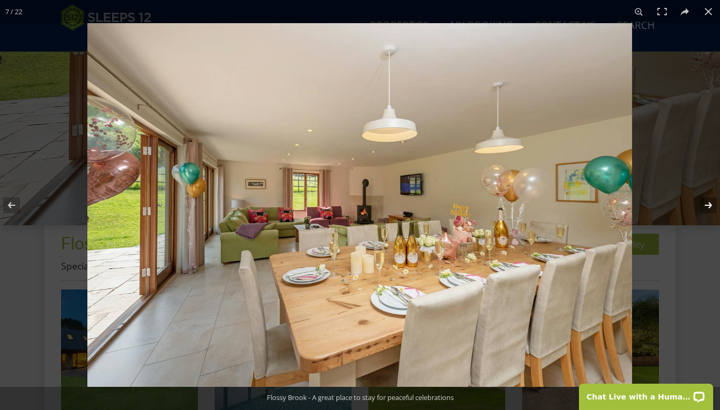
click at [706, 198] on button at bounding box center [701, 205] width 37 height 53
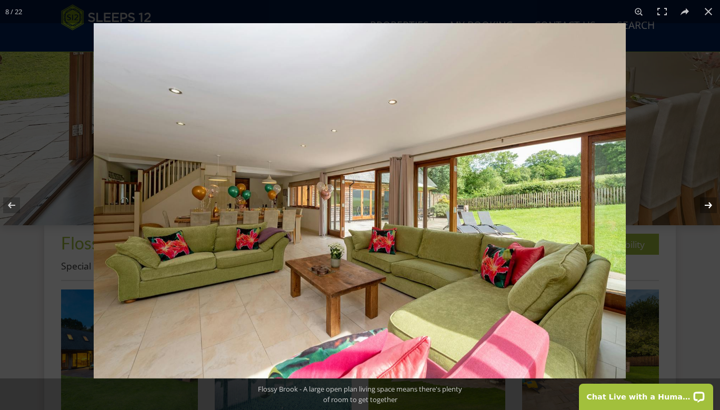
click at [706, 198] on button at bounding box center [701, 205] width 37 height 53
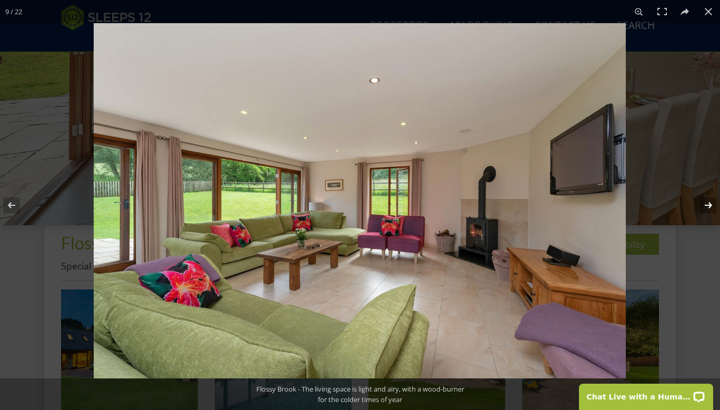
click at [706, 198] on button at bounding box center [701, 205] width 37 height 53
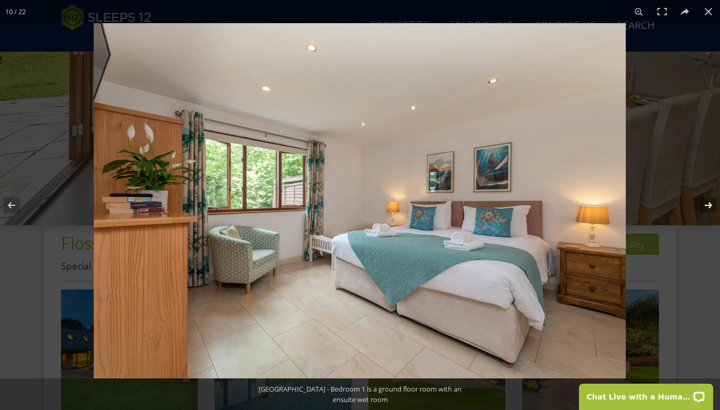
click at [706, 198] on button at bounding box center [701, 205] width 37 height 53
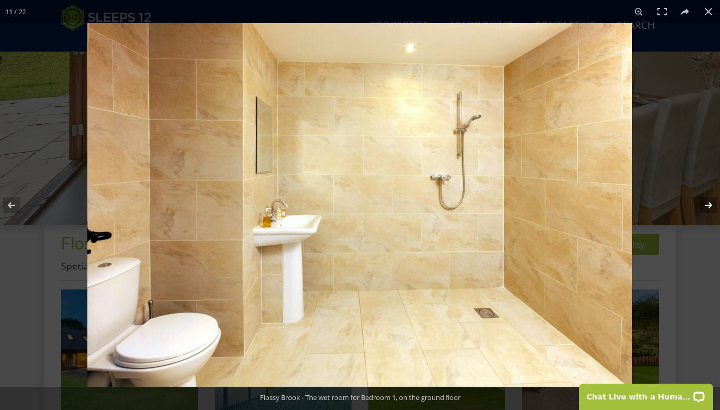
click at [706, 198] on button at bounding box center [701, 205] width 37 height 53
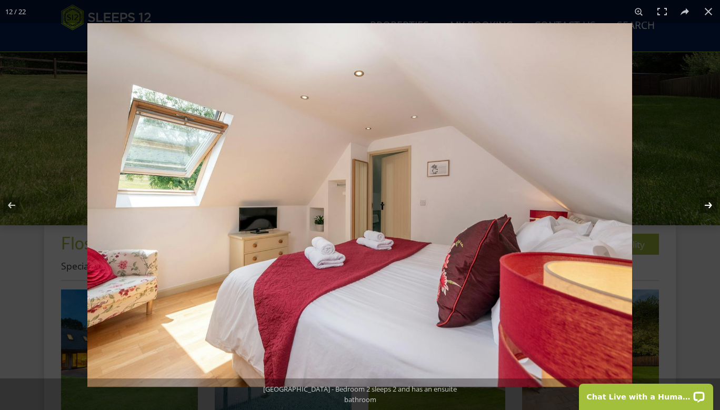
click at [705, 198] on button at bounding box center [701, 205] width 37 height 53
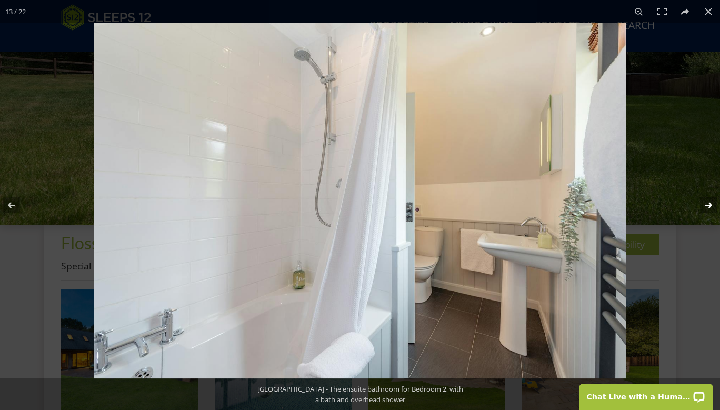
click at [705, 198] on button at bounding box center [701, 205] width 37 height 53
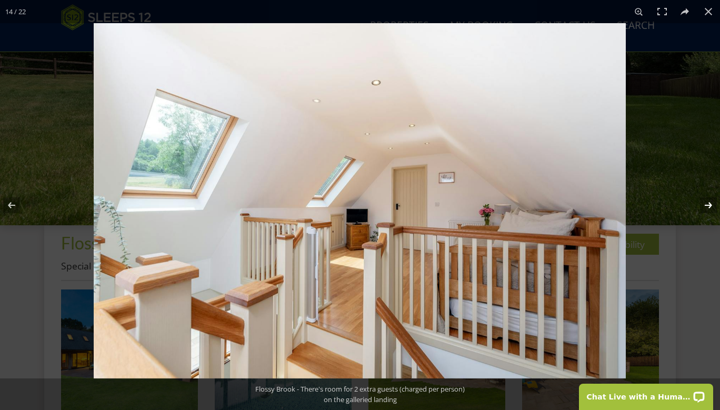
click at [705, 198] on button at bounding box center [701, 205] width 37 height 53
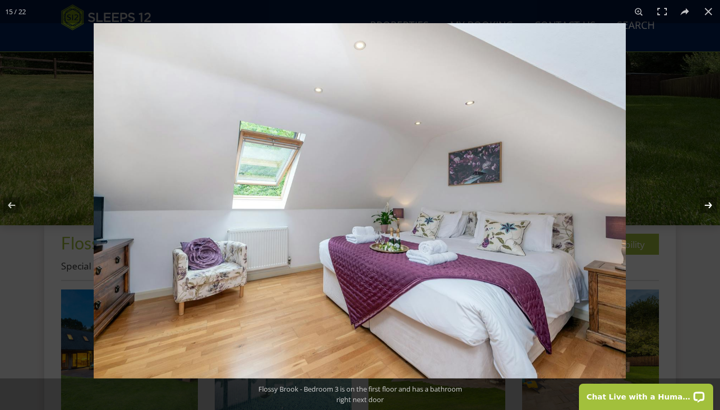
click at [705, 198] on button at bounding box center [701, 205] width 37 height 53
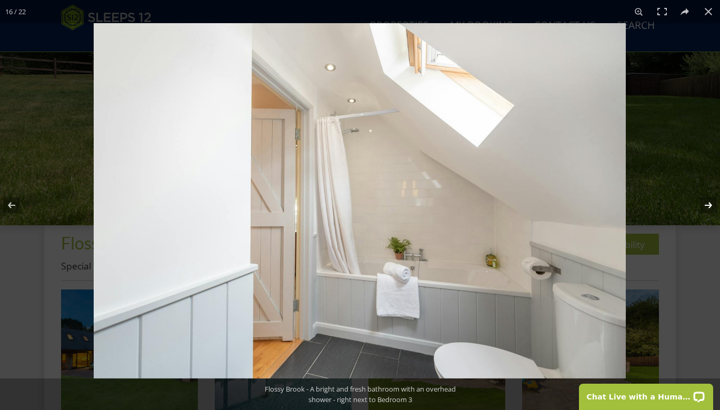
click at [705, 198] on button at bounding box center [701, 205] width 37 height 53
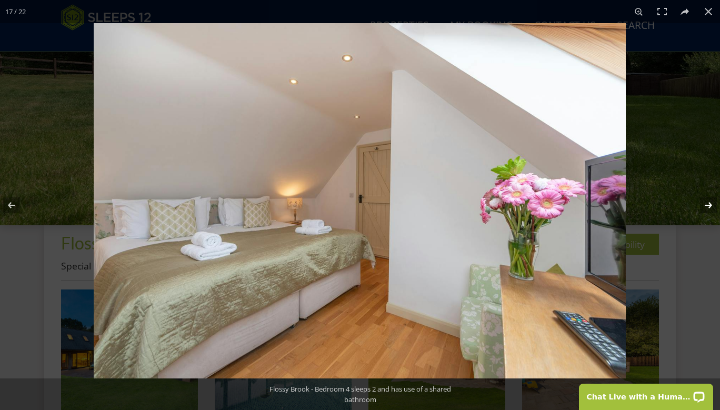
click at [705, 198] on button at bounding box center [701, 205] width 37 height 53
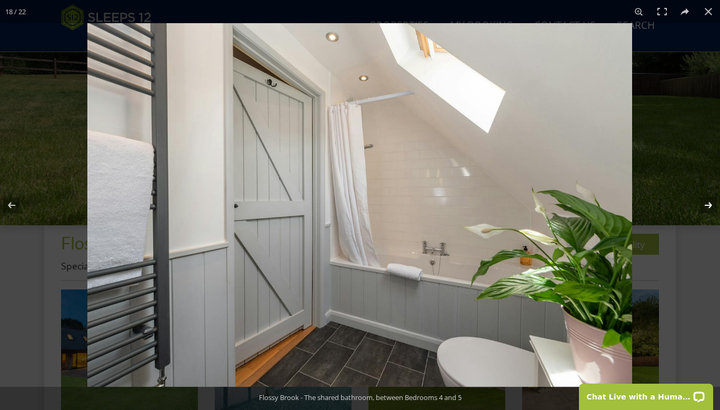
click at [705, 198] on button at bounding box center [701, 205] width 37 height 53
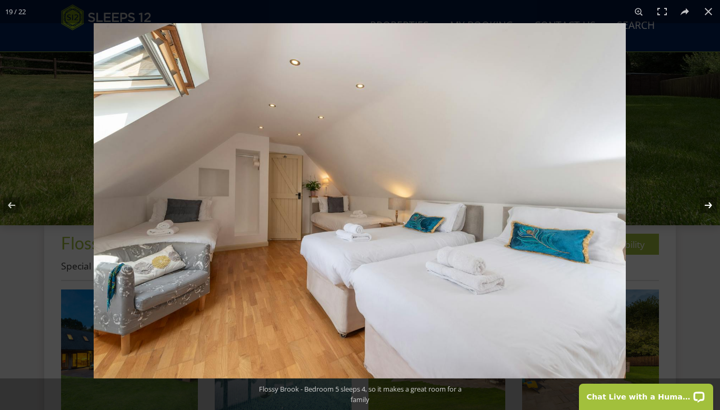
click at [705, 198] on button at bounding box center [701, 205] width 37 height 53
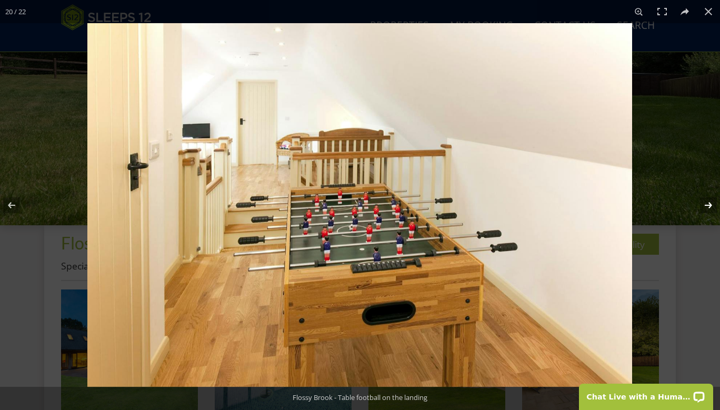
click at [705, 198] on button at bounding box center [701, 205] width 37 height 53
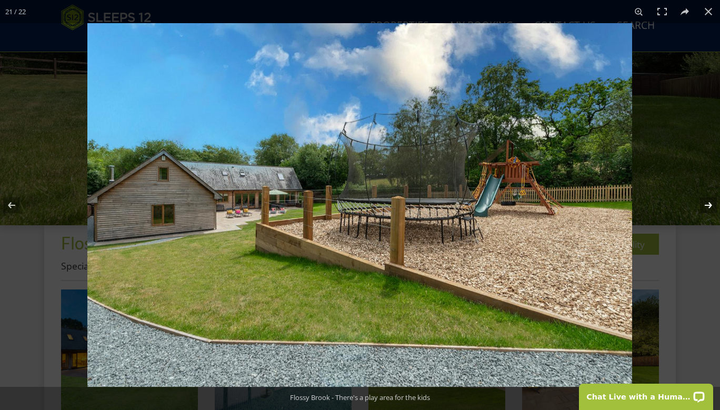
click at [705, 198] on button at bounding box center [701, 205] width 37 height 53
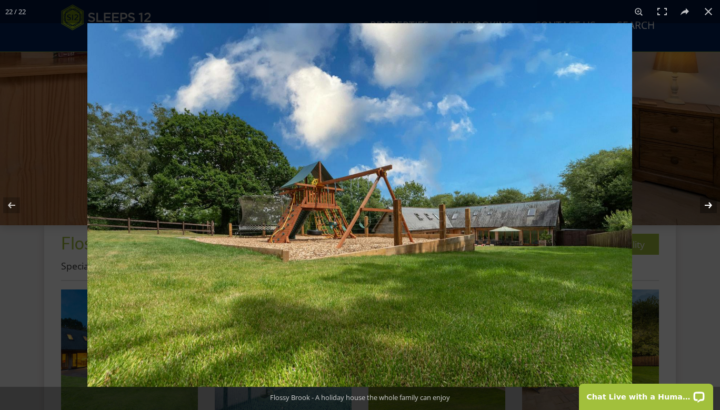
click at [705, 198] on button at bounding box center [701, 205] width 37 height 53
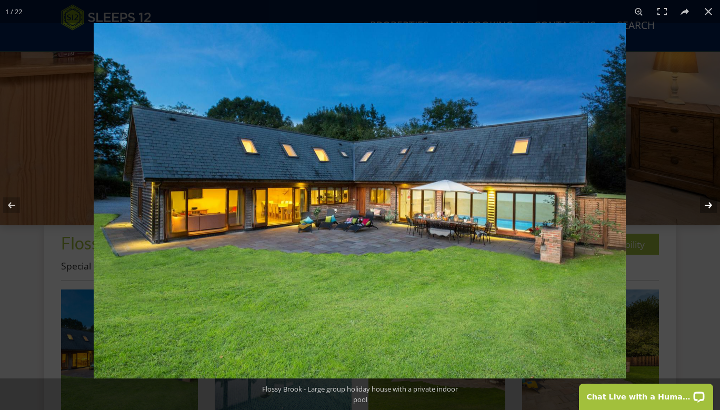
click at [705, 198] on button at bounding box center [701, 205] width 37 height 53
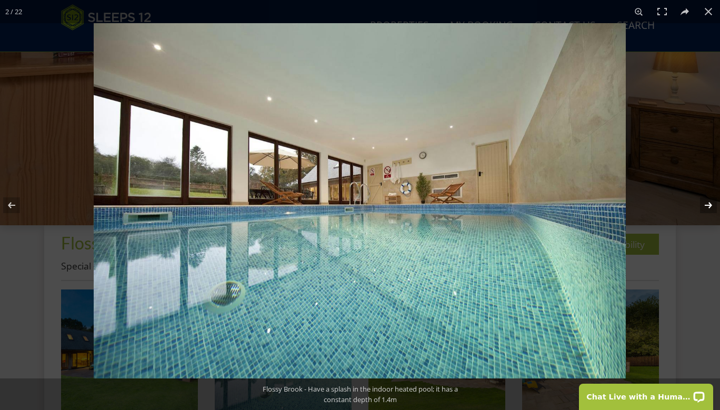
click at [705, 198] on button at bounding box center [701, 205] width 37 height 53
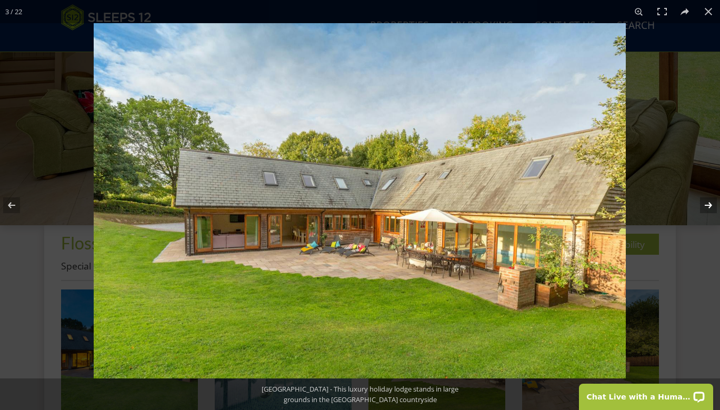
click at [708, 207] on button at bounding box center [701, 205] width 37 height 53
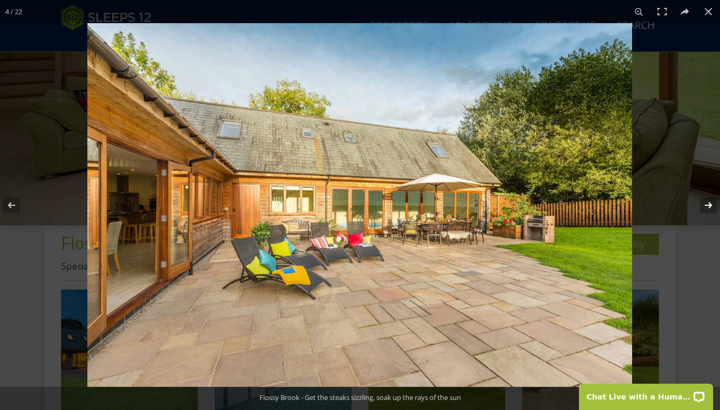
click at [708, 207] on button at bounding box center [701, 205] width 37 height 53
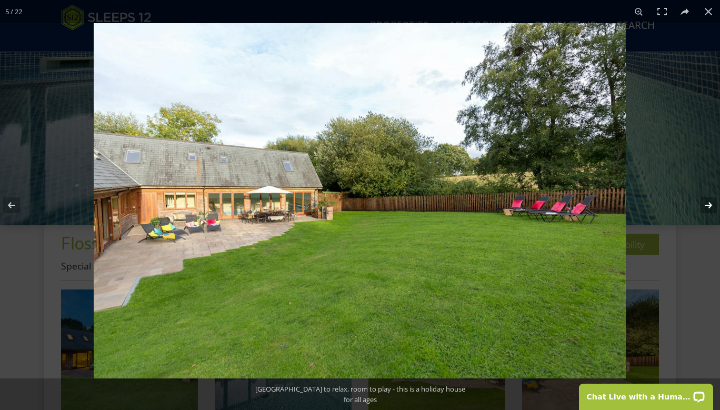
click at [708, 207] on button at bounding box center [701, 205] width 37 height 53
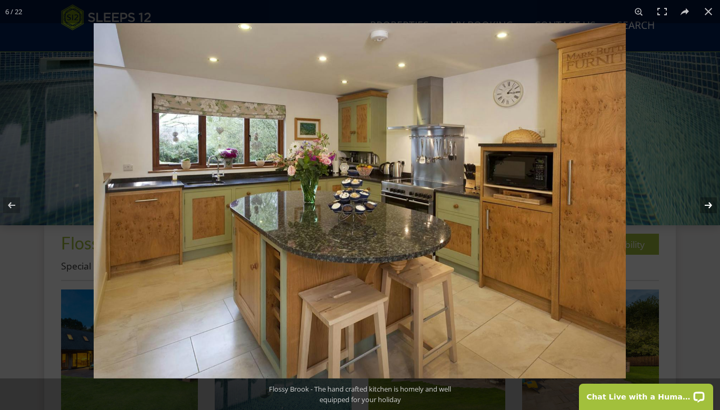
click at [707, 206] on button at bounding box center [701, 205] width 37 height 53
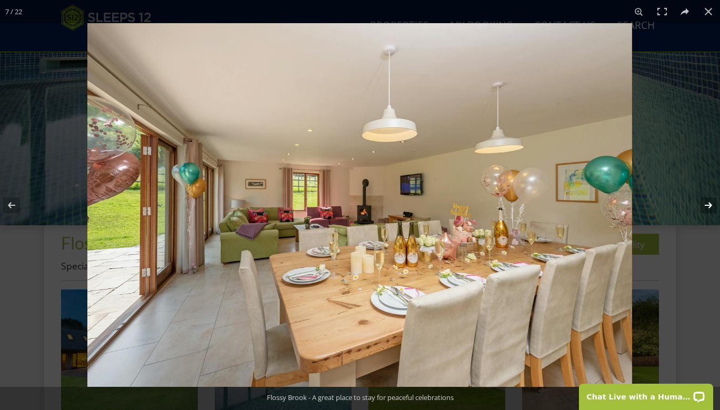
click at [707, 206] on button at bounding box center [701, 205] width 37 height 53
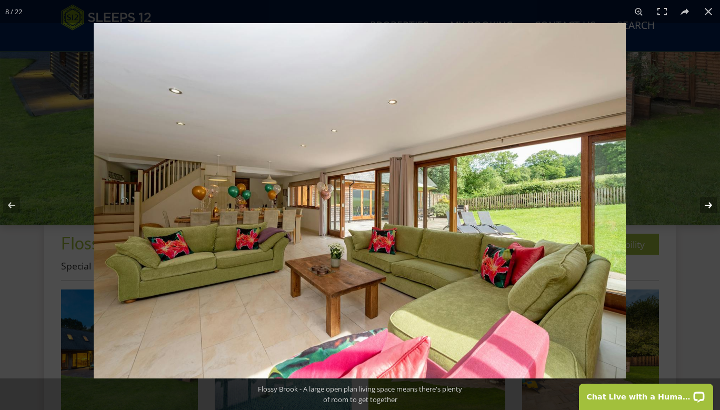
click at [707, 206] on button at bounding box center [701, 205] width 37 height 53
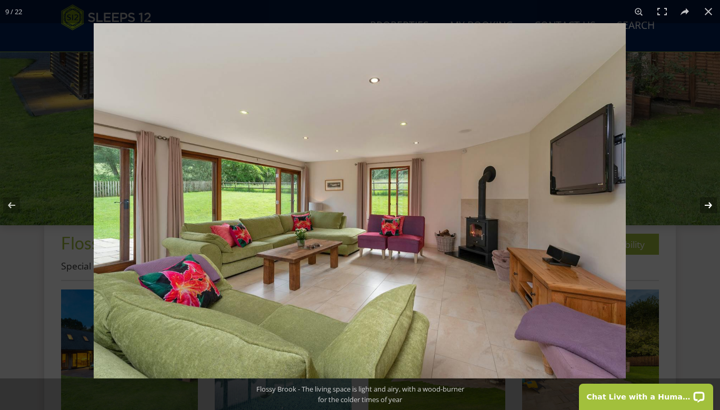
click at [707, 206] on button at bounding box center [701, 205] width 37 height 53
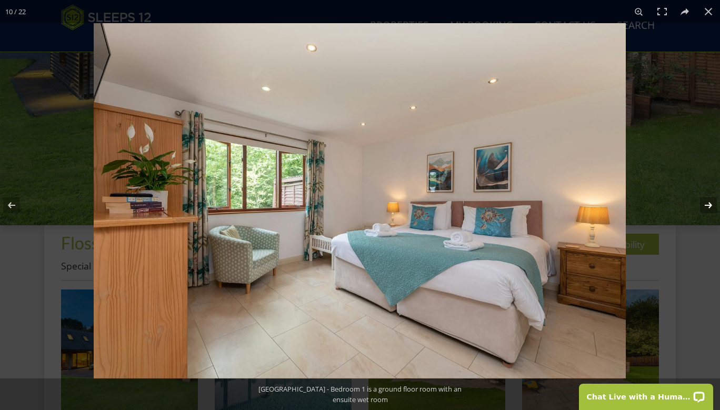
click at [707, 207] on button at bounding box center [701, 205] width 37 height 53
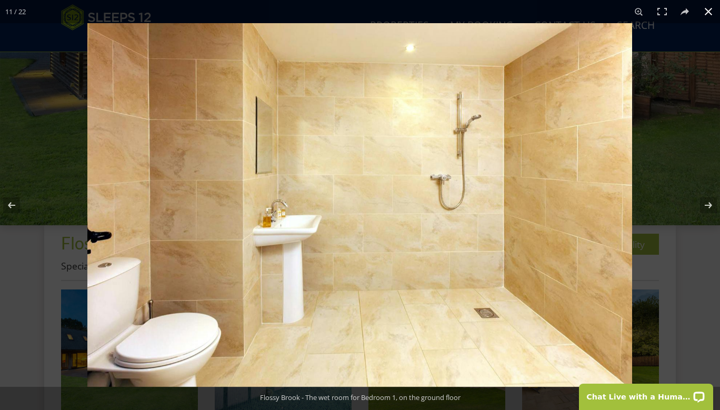
click at [676, 206] on div at bounding box center [447, 228] width 720 height 410
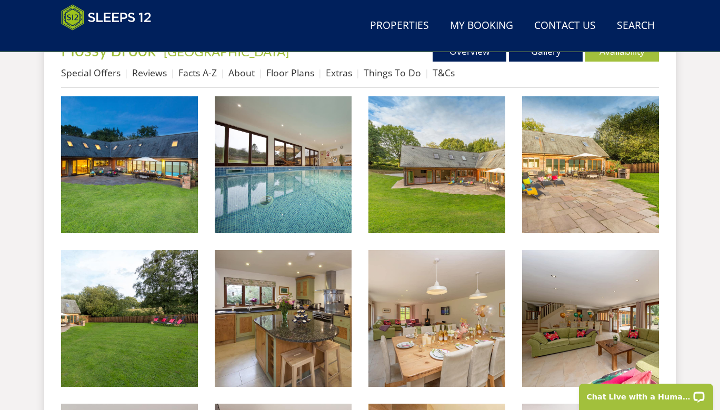
scroll to position [413, 0]
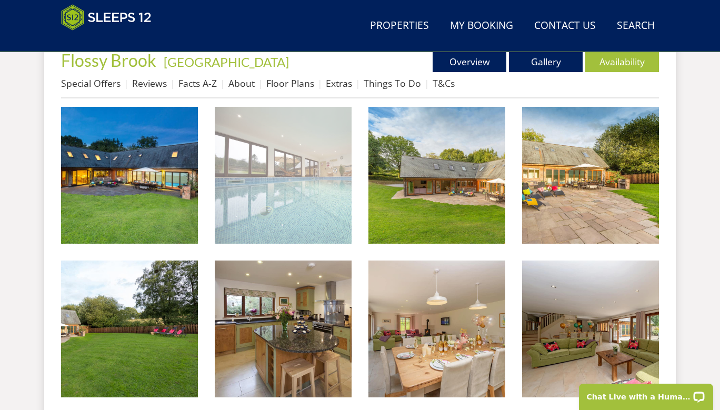
click at [289, 205] on img at bounding box center [283, 175] width 137 height 137
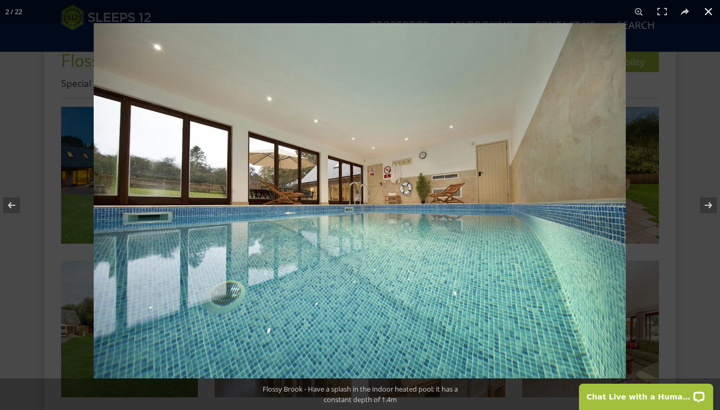
click at [707, 18] on button at bounding box center [707, 11] width 23 height 23
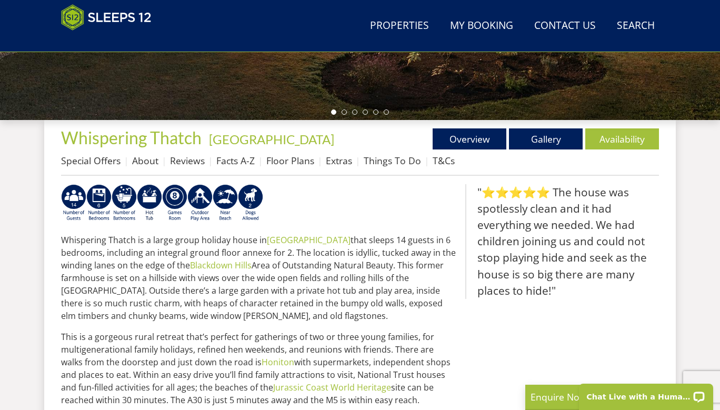
scroll to position [337, 0]
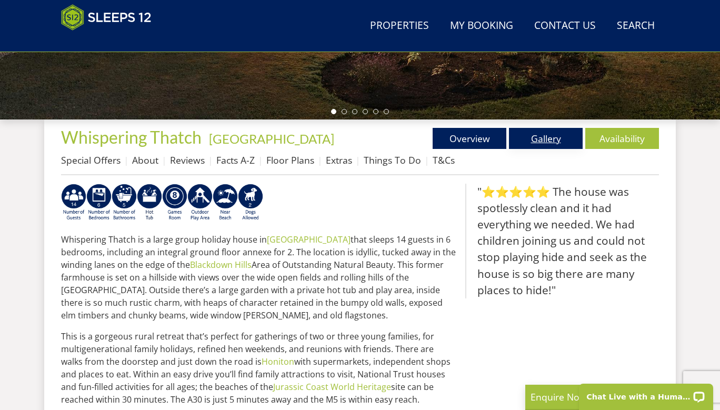
click at [539, 142] on link "Gallery" at bounding box center [546, 138] width 74 height 21
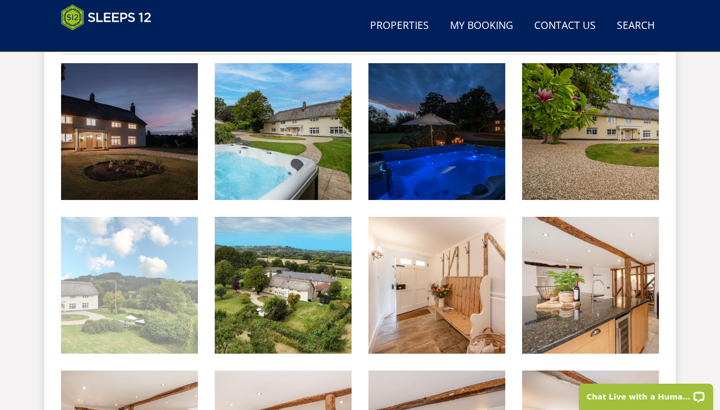
scroll to position [459, 0]
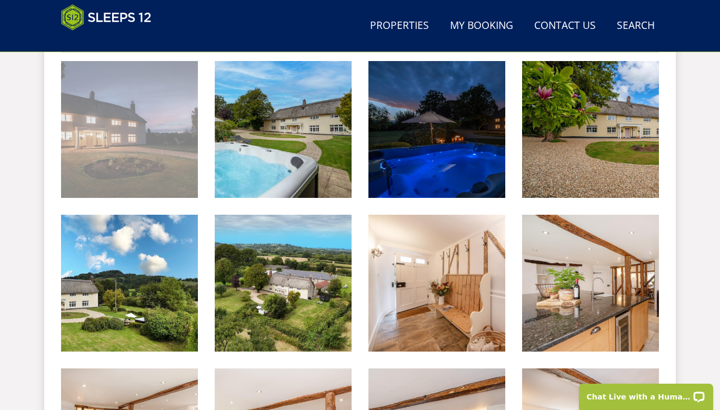
click at [179, 171] on img at bounding box center [129, 129] width 137 height 137
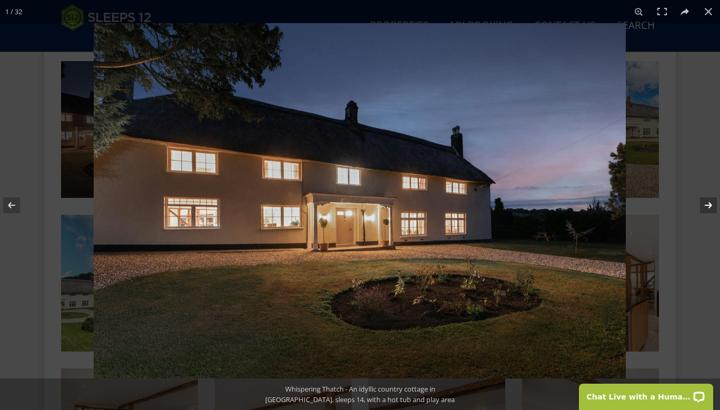
click at [714, 205] on button at bounding box center [701, 205] width 37 height 53
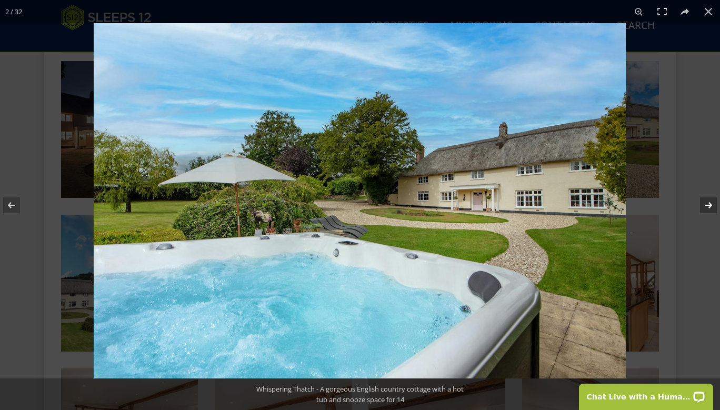
click at [714, 205] on button at bounding box center [701, 205] width 37 height 53
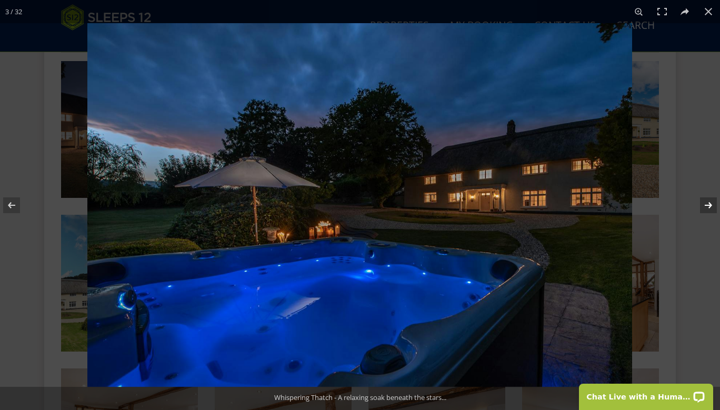
click at [714, 205] on button at bounding box center [701, 205] width 37 height 53
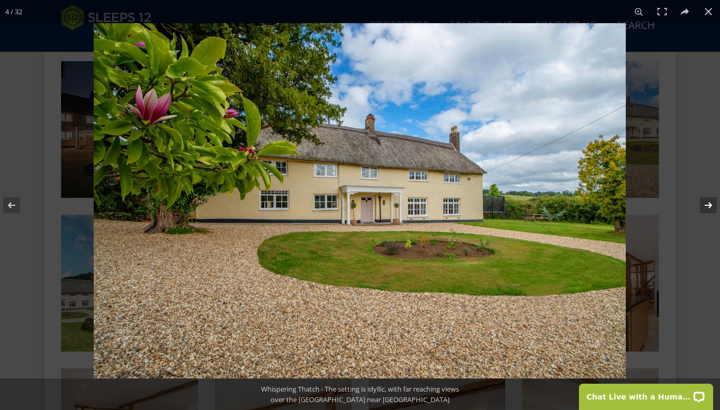
click at [714, 205] on button at bounding box center [701, 205] width 37 height 53
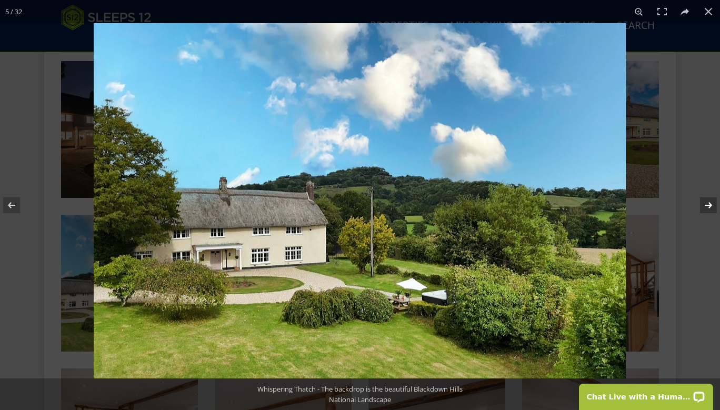
click at [714, 205] on button at bounding box center [701, 205] width 37 height 53
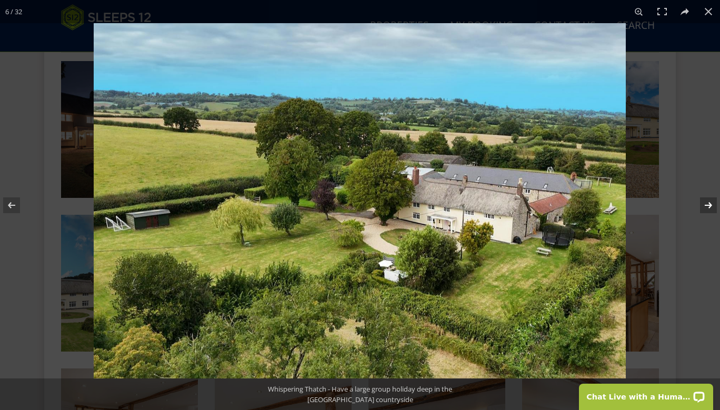
click at [714, 205] on button at bounding box center [701, 205] width 37 height 53
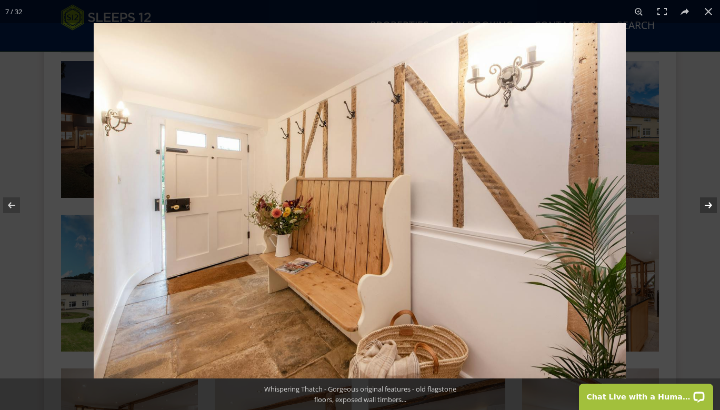
click at [714, 205] on button at bounding box center [701, 205] width 37 height 53
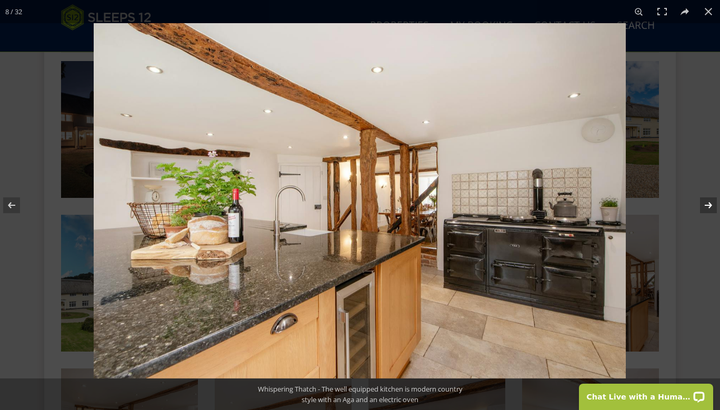
click at [714, 205] on button at bounding box center [701, 205] width 37 height 53
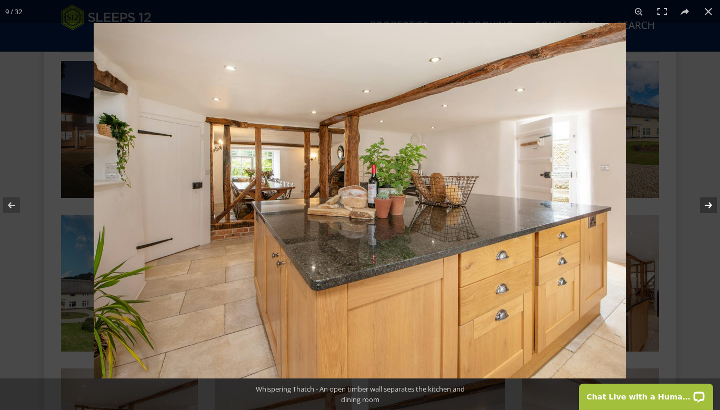
click at [714, 205] on button at bounding box center [701, 205] width 37 height 53
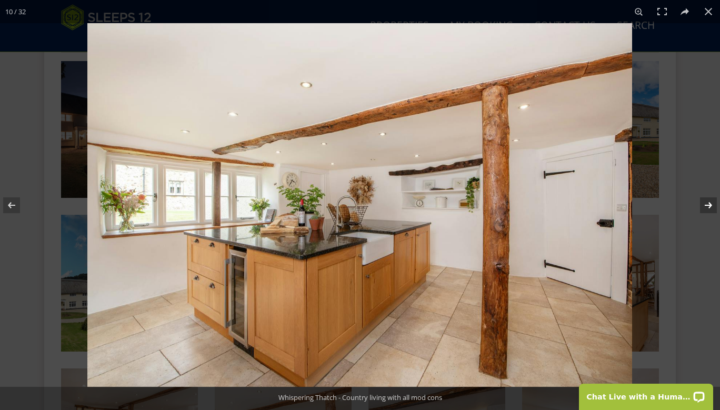
click at [714, 205] on button at bounding box center [701, 205] width 37 height 53
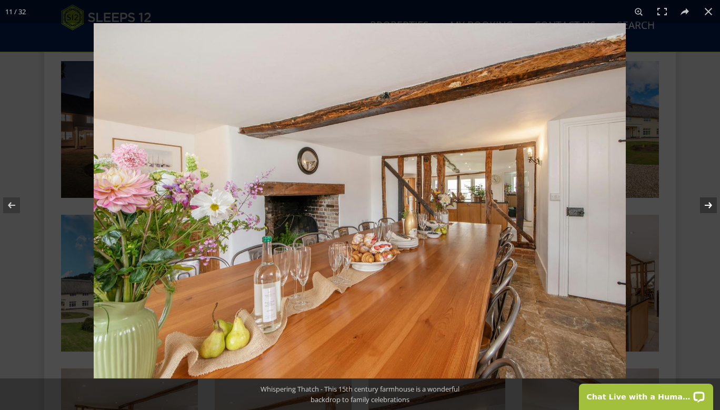
click at [714, 205] on button at bounding box center [701, 205] width 37 height 53
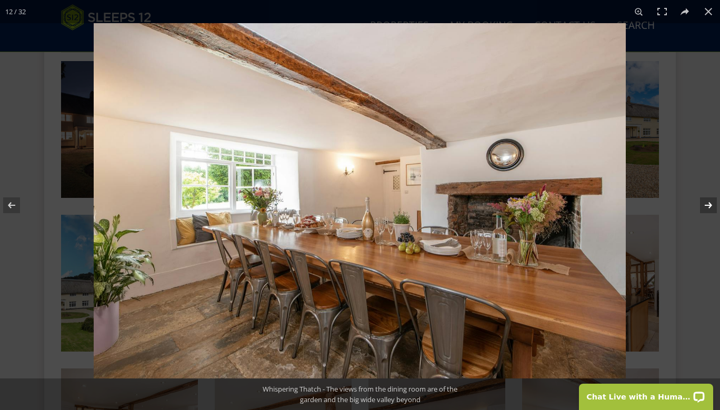
click at [714, 205] on button at bounding box center [701, 205] width 37 height 53
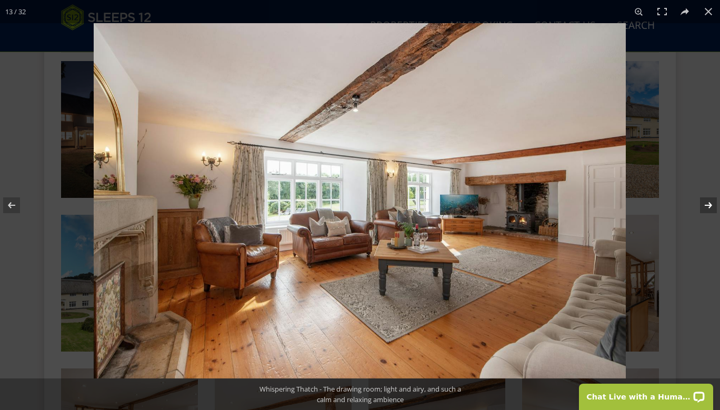
click at [714, 205] on button at bounding box center [701, 205] width 37 height 53
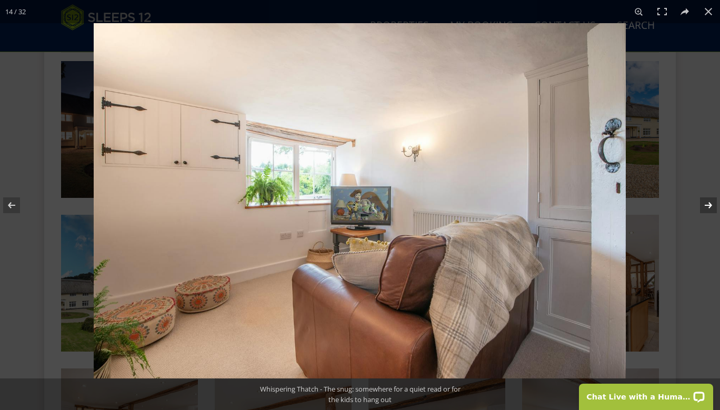
click at [714, 205] on button at bounding box center [701, 205] width 37 height 53
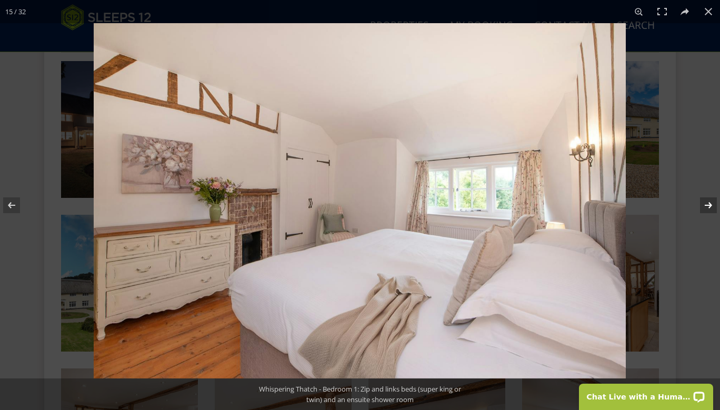
click at [714, 205] on button at bounding box center [701, 205] width 37 height 53
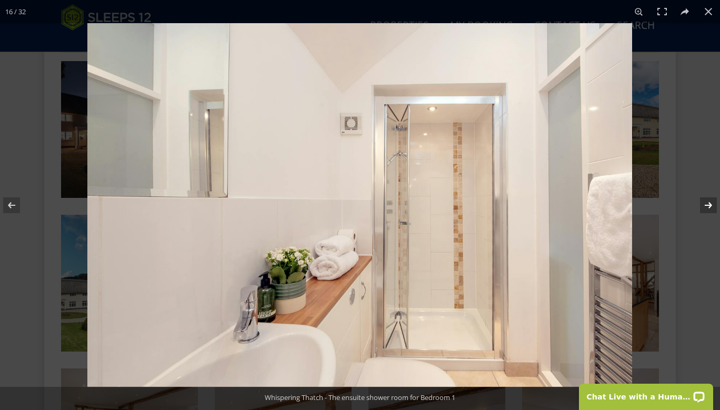
click at [714, 205] on button at bounding box center [701, 205] width 37 height 53
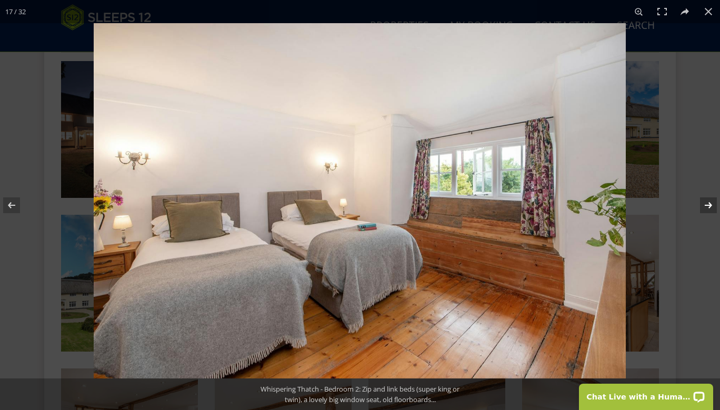
click at [714, 205] on button at bounding box center [701, 205] width 37 height 53
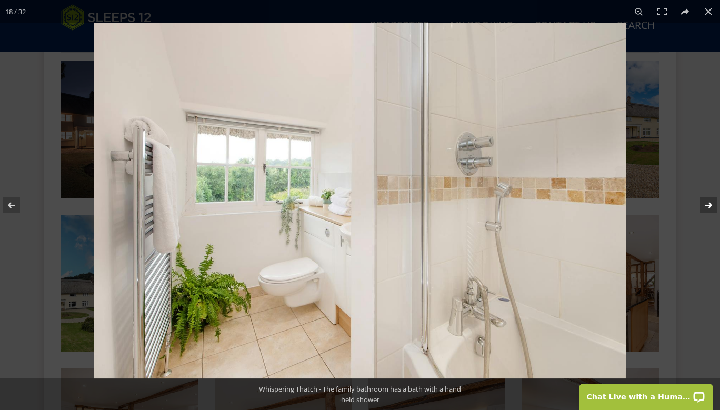
click at [714, 205] on button at bounding box center [701, 205] width 37 height 53
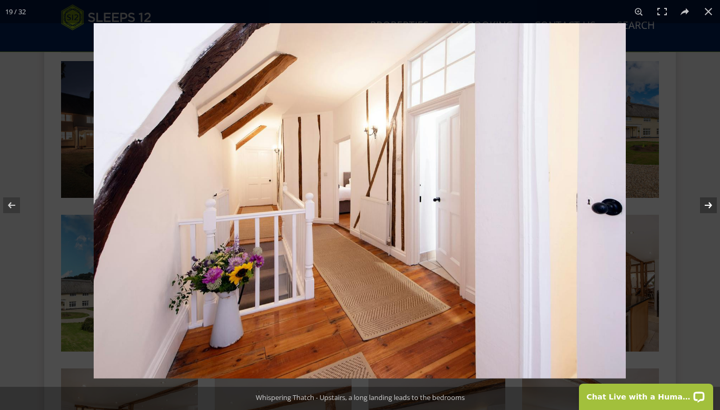
click at [714, 205] on button at bounding box center [701, 205] width 37 height 53
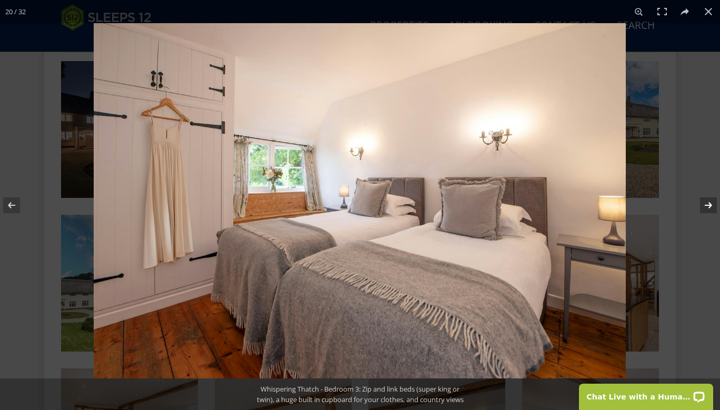
click at [714, 205] on button at bounding box center [701, 205] width 37 height 53
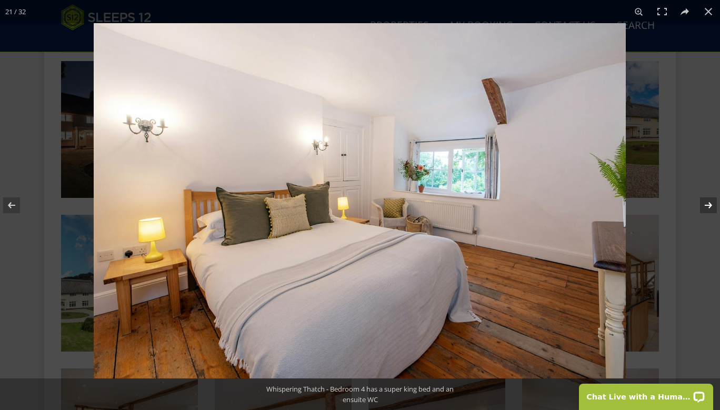
click at [714, 205] on button at bounding box center [701, 205] width 37 height 53
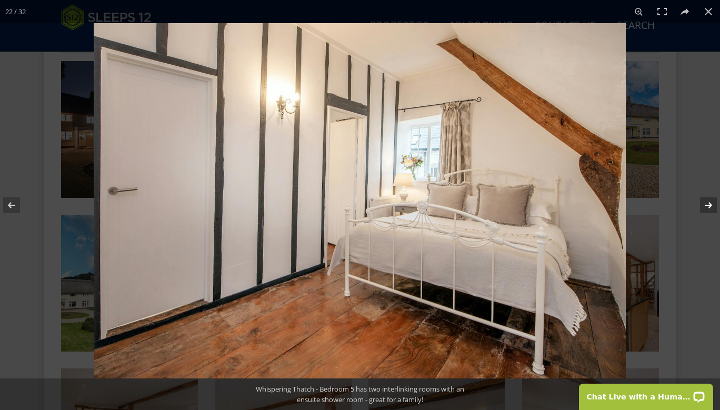
click at [714, 205] on button at bounding box center [701, 205] width 37 height 53
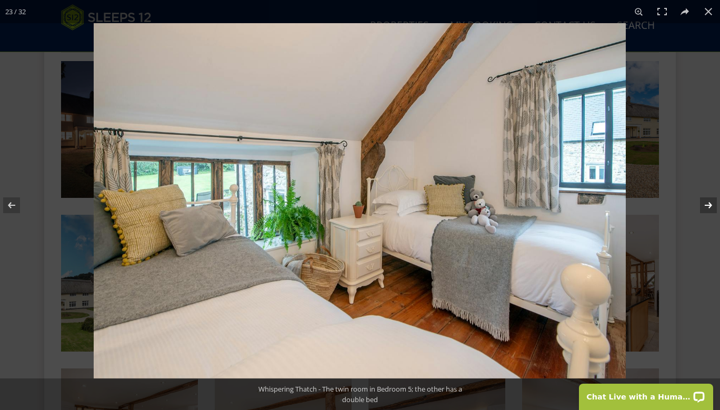
click at [714, 205] on button at bounding box center [701, 205] width 37 height 53
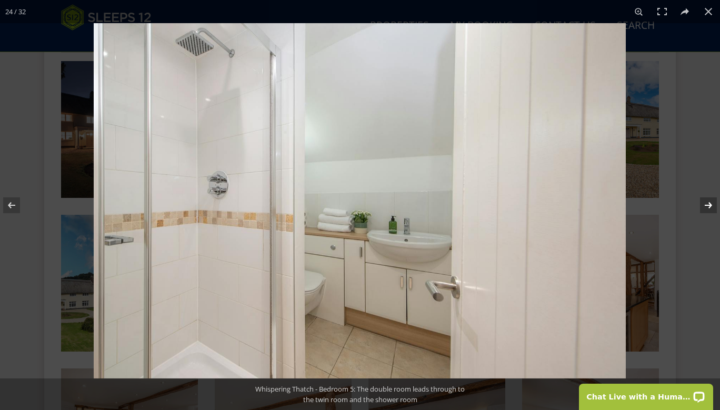
click at [714, 205] on button at bounding box center [701, 205] width 37 height 53
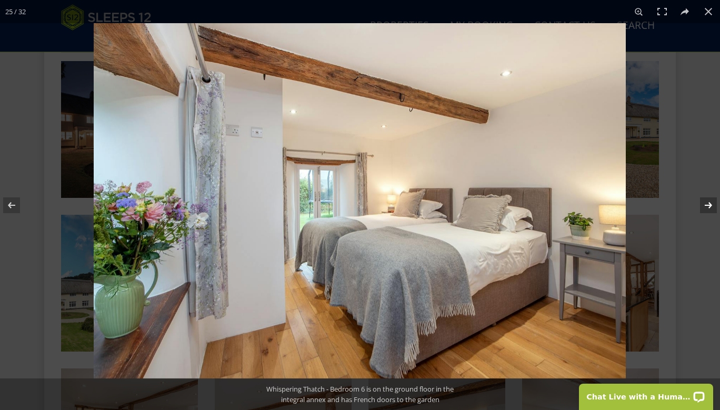
click at [714, 205] on button at bounding box center [701, 205] width 37 height 53
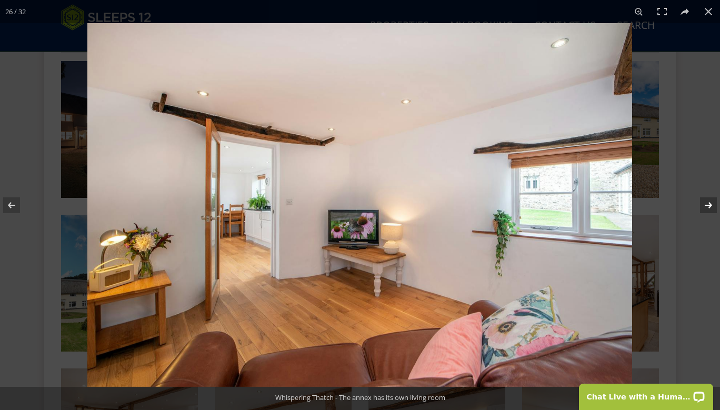
click at [714, 205] on button at bounding box center [701, 205] width 37 height 53
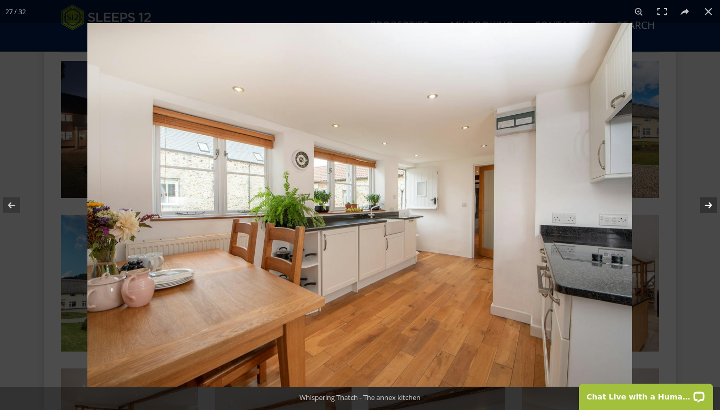
click at [714, 205] on button at bounding box center [701, 205] width 37 height 53
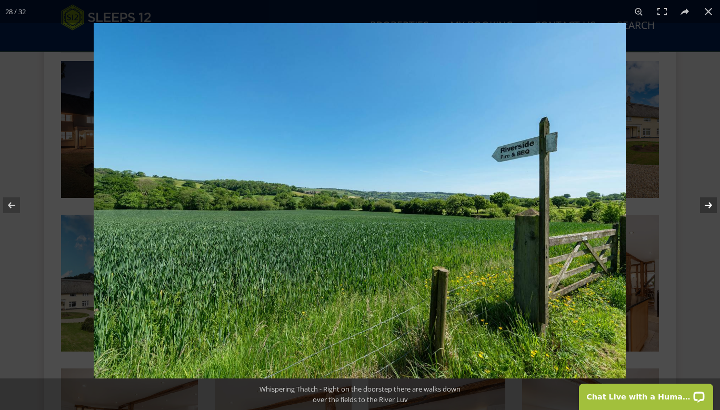
click at [714, 205] on button at bounding box center [701, 205] width 37 height 53
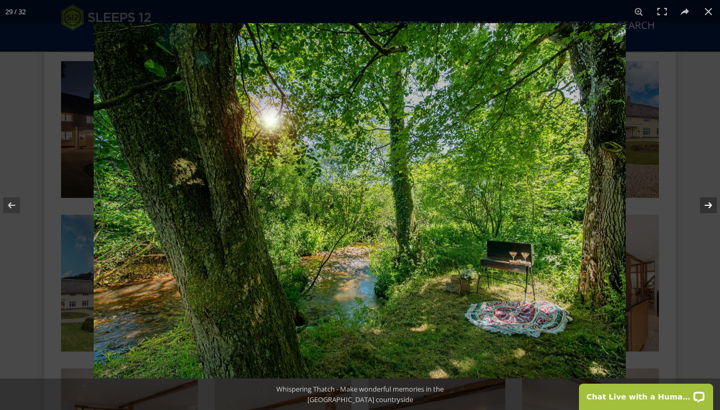
click at [714, 205] on button at bounding box center [701, 205] width 37 height 53
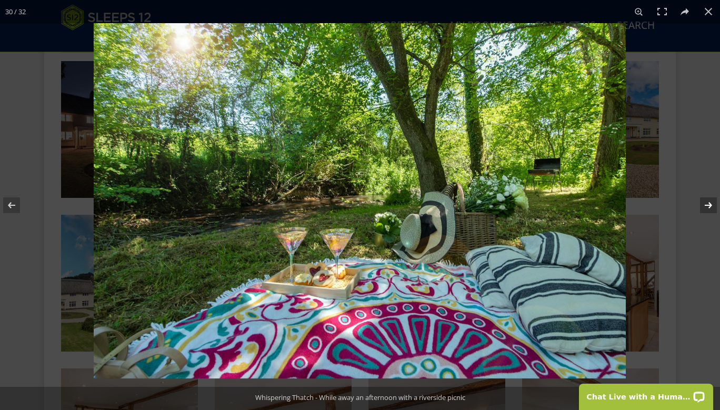
click at [714, 205] on button at bounding box center [701, 205] width 37 height 53
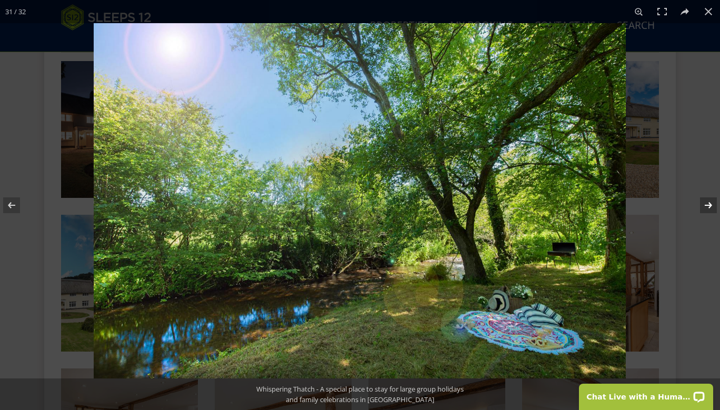
click at [714, 205] on button at bounding box center [701, 205] width 37 height 53
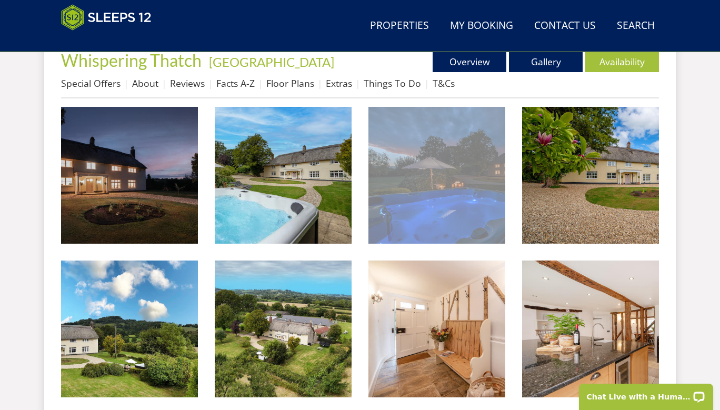
scroll to position [412, 0]
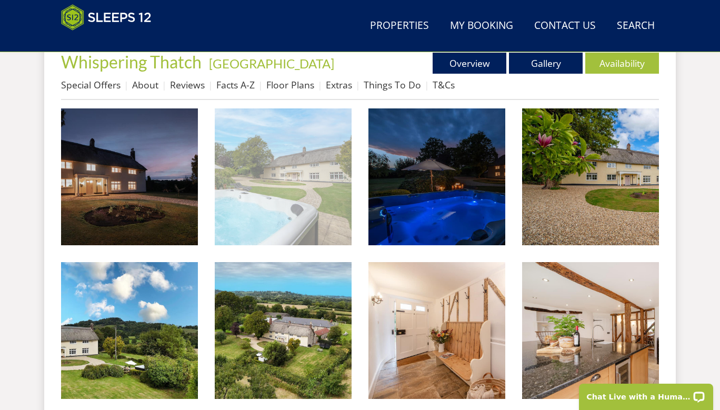
click at [278, 203] on img at bounding box center [283, 176] width 137 height 137
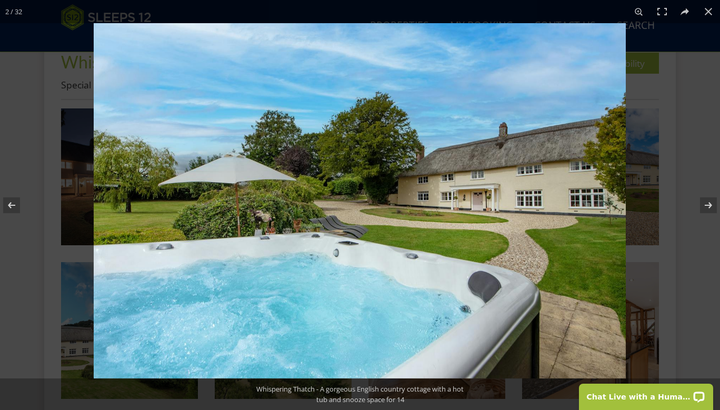
click at [532, 257] on img at bounding box center [360, 200] width 532 height 355
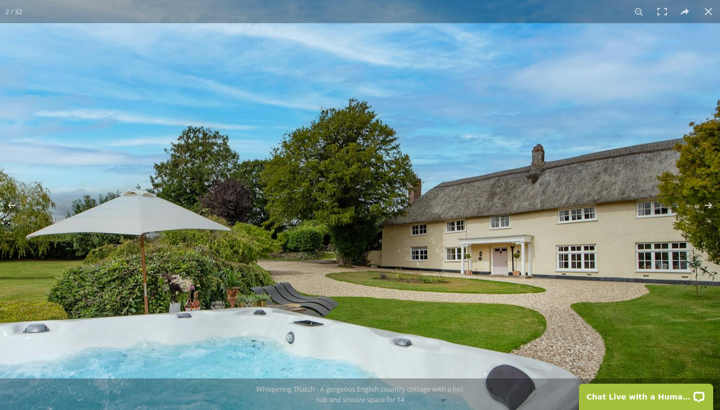
click at [709, 14] on button at bounding box center [707, 11] width 23 height 23
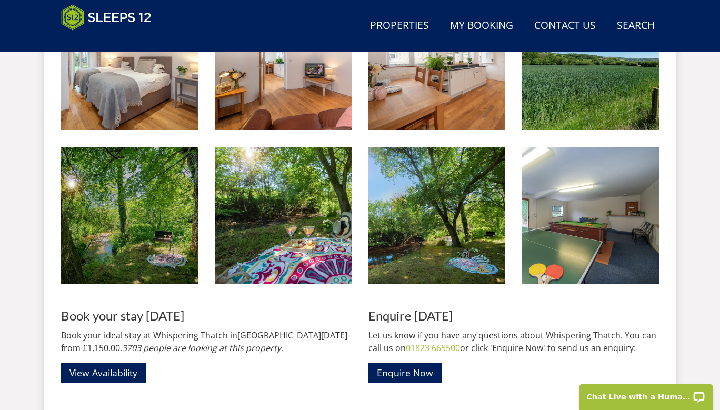
scroll to position [1446, 0]
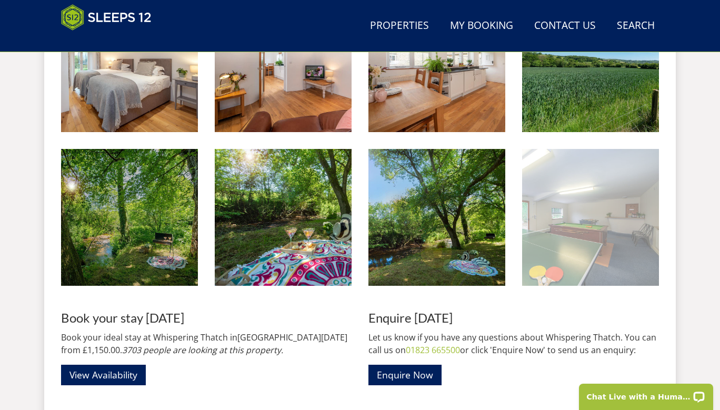
click at [595, 248] on img at bounding box center [590, 217] width 137 height 137
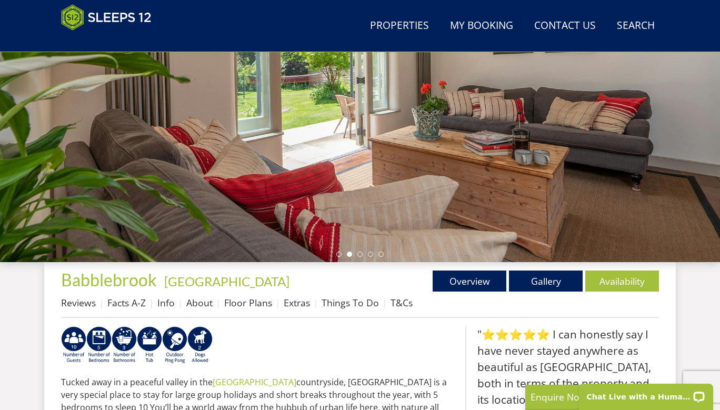
scroll to position [198, 0]
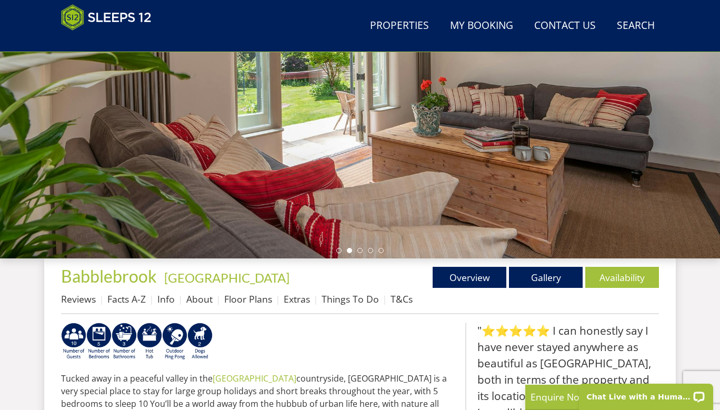
click at [559, 289] on div "Properties [GEOGRAPHIC_DATA] - [GEOGRAPHIC_DATA] Overview Gallery Availability …" at bounding box center [360, 290] width 598 height 47
click at [547, 279] on link "Gallery" at bounding box center [546, 277] width 74 height 21
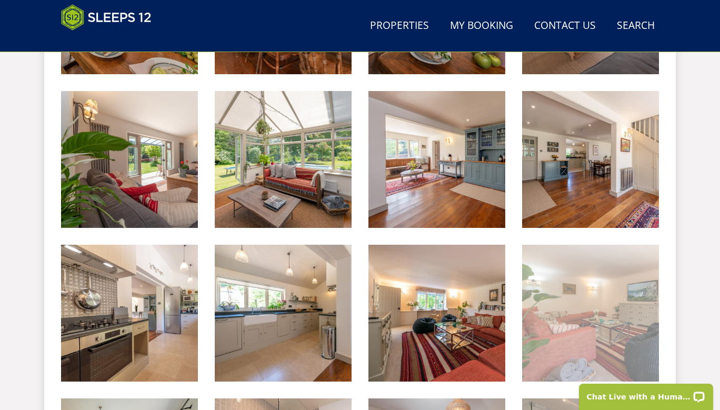
scroll to position [732, 0]
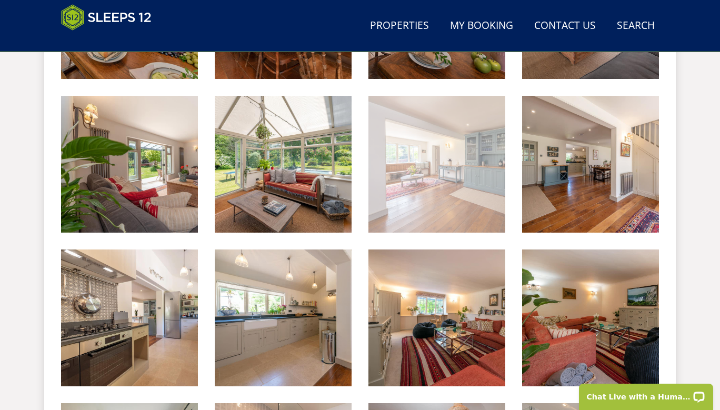
click at [480, 197] on img at bounding box center [436, 164] width 137 height 137
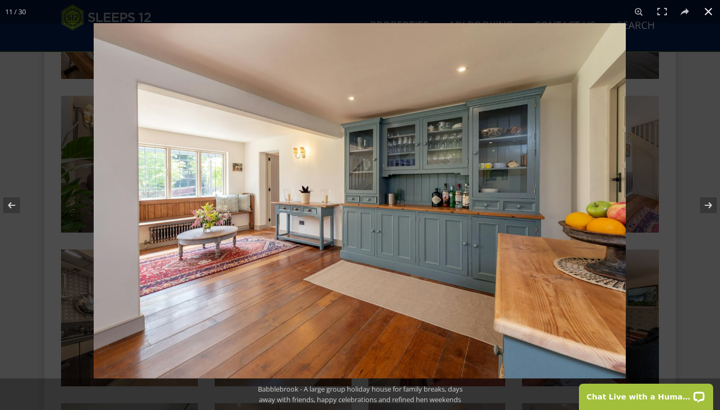
click at [652, 190] on div at bounding box center [454, 228] width 720 height 410
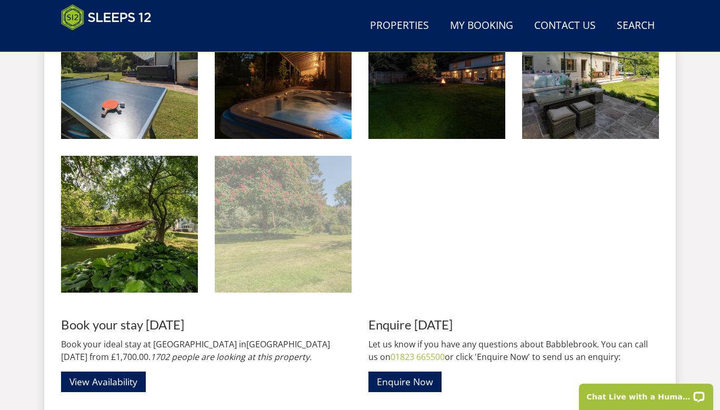
scroll to position [1440, 0]
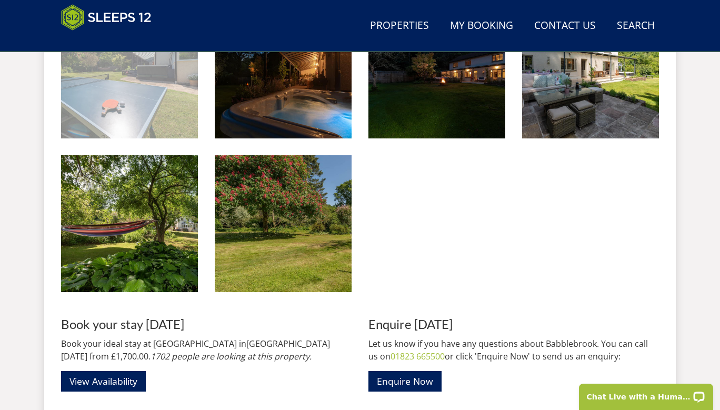
click at [160, 132] on img at bounding box center [129, 70] width 137 height 137
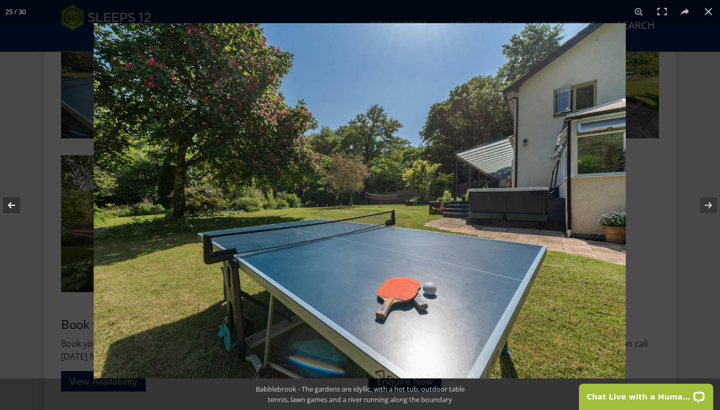
click at [26, 227] on button at bounding box center [18, 205] width 37 height 53
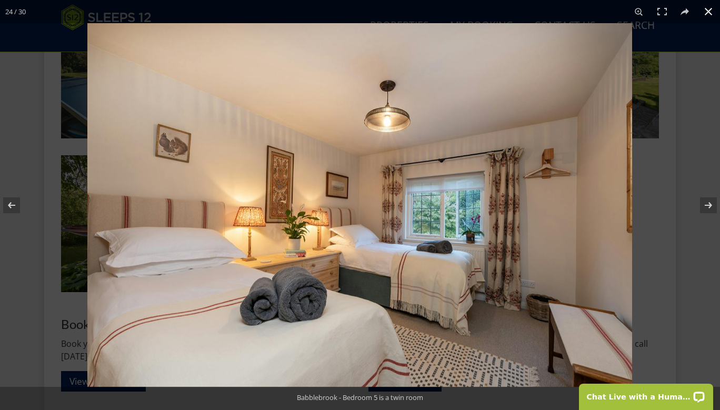
click at [48, 302] on div at bounding box center [360, 205] width 720 height 410
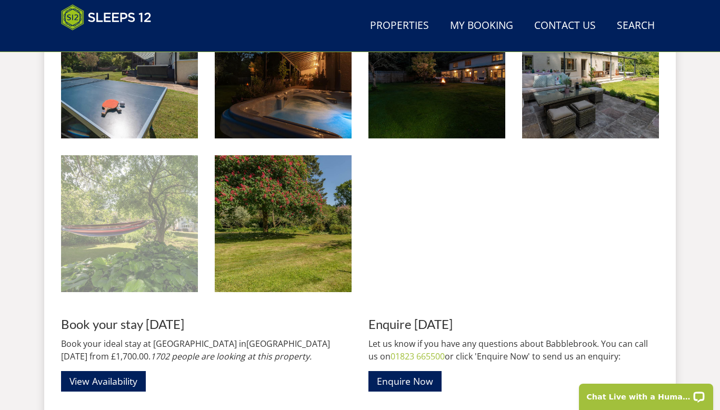
click at [98, 246] on img at bounding box center [129, 223] width 137 height 137
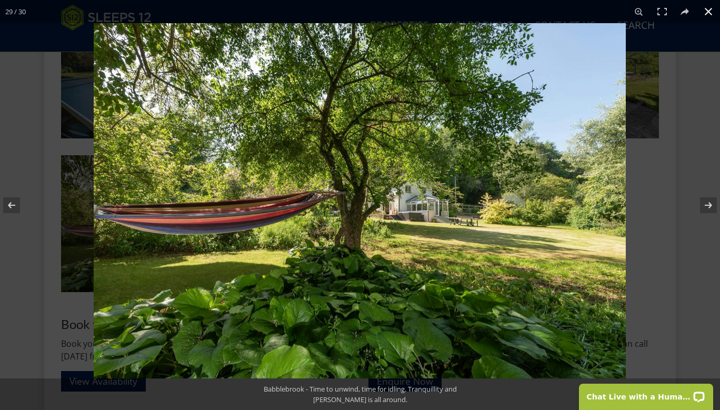
click at [74, 147] on div at bounding box center [360, 205] width 720 height 410
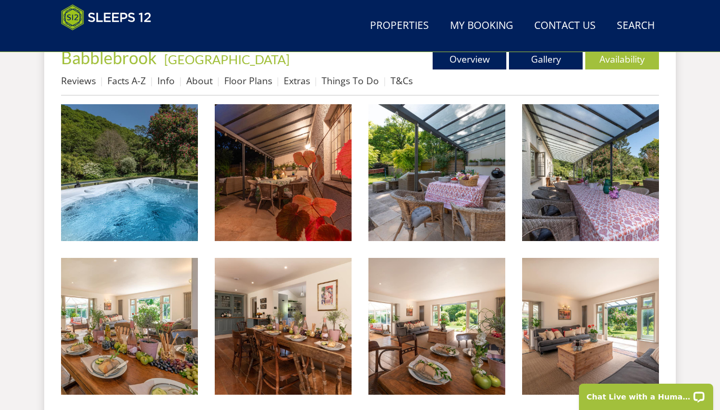
scroll to position [401, 0]
